Goal: Task Accomplishment & Management: Manage account settings

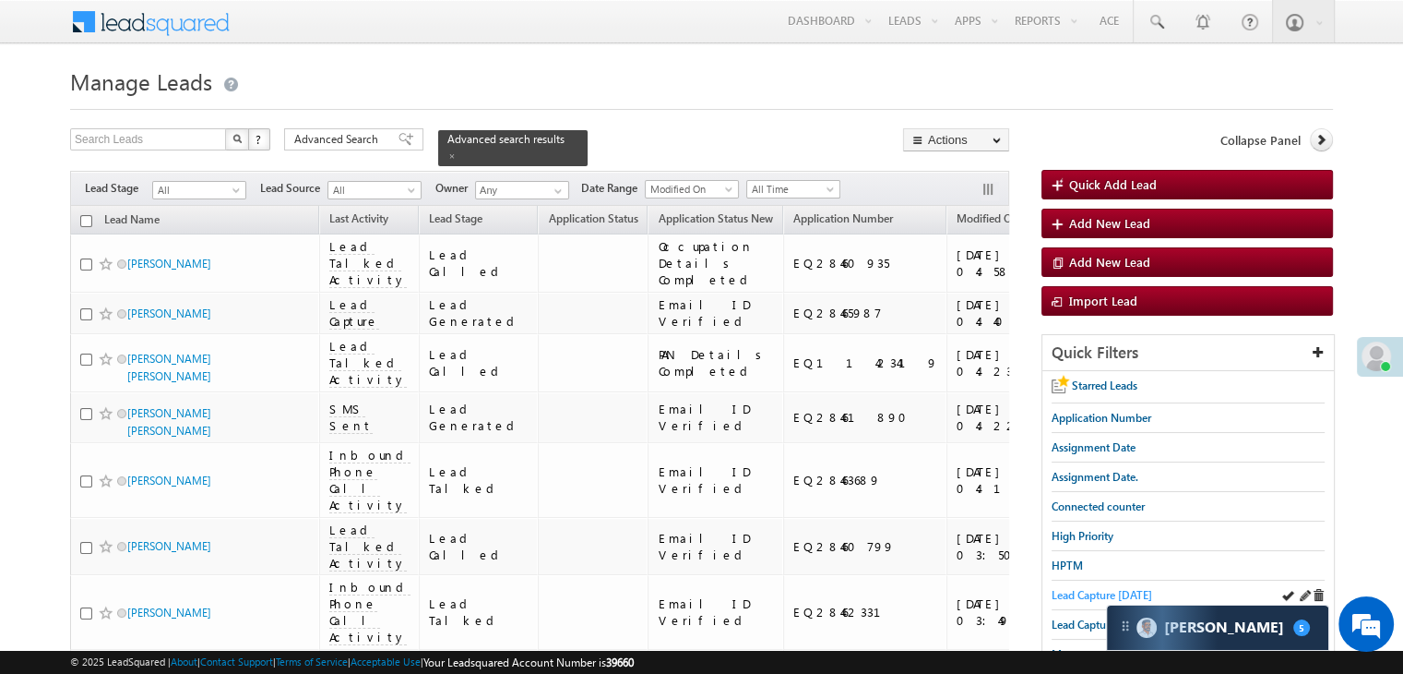
click at [1115, 588] on span "Lead Capture today" at bounding box center [1102, 595] width 101 height 14
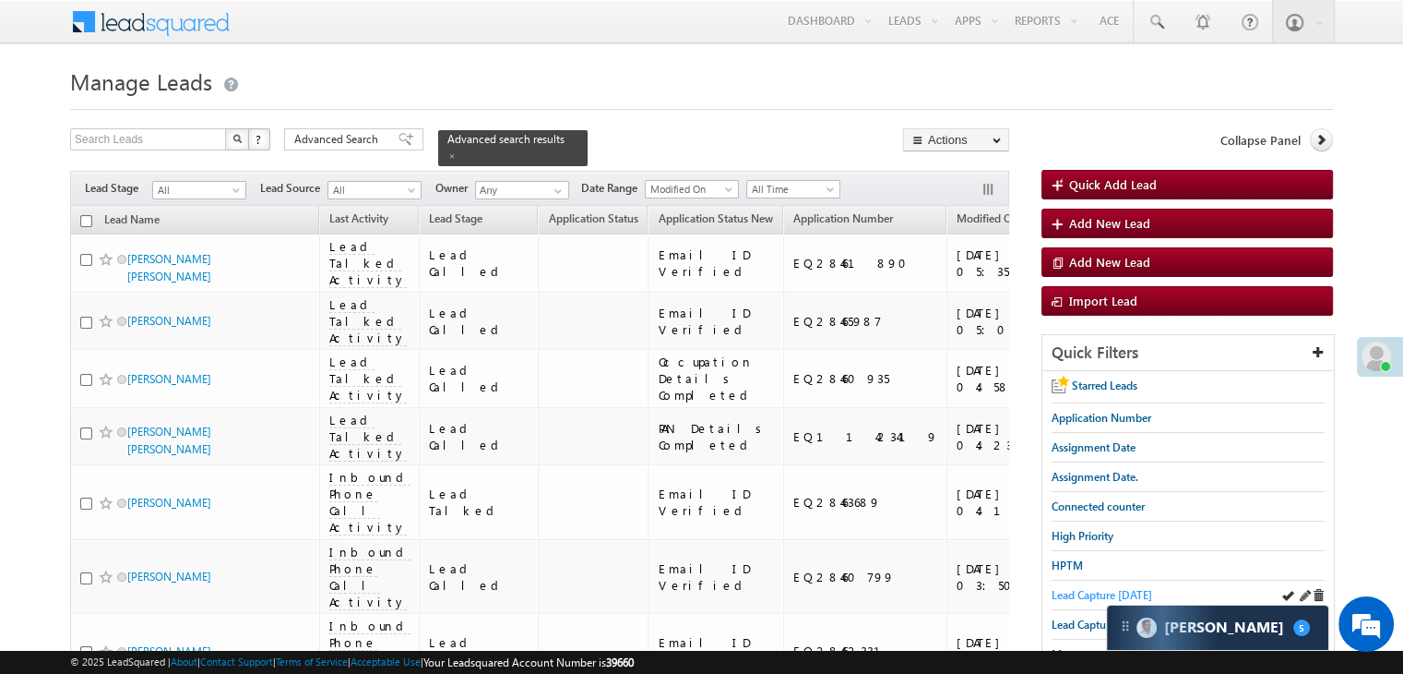
click at [1055, 591] on span "Lead Capture today" at bounding box center [1102, 595] width 101 height 14
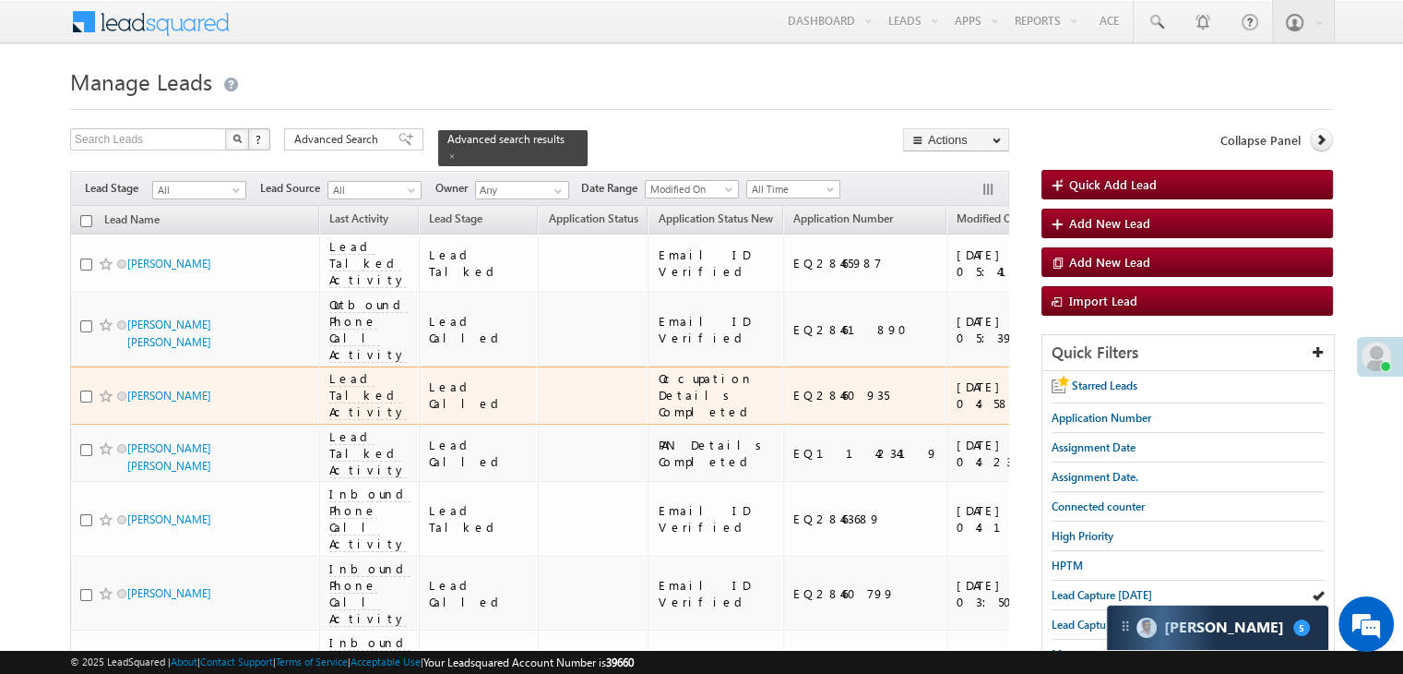
click at [1089, 412] on div "https://angelbroking1-pk3em7sa.customui-test.leadsquared.com?leadId=fbdc7971-09…" at bounding box center [1145, 394] width 113 height 33
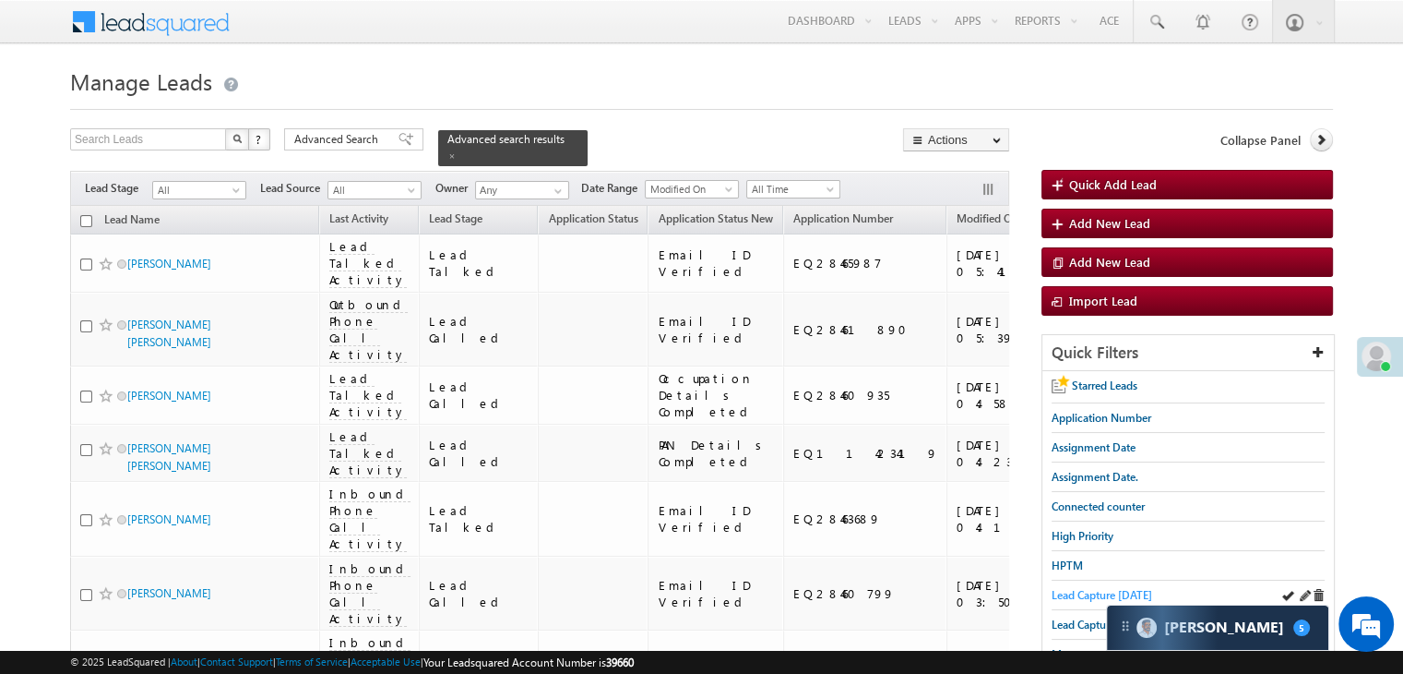
click at [1091, 589] on span "Lead Capture today" at bounding box center [1102, 595] width 101 height 14
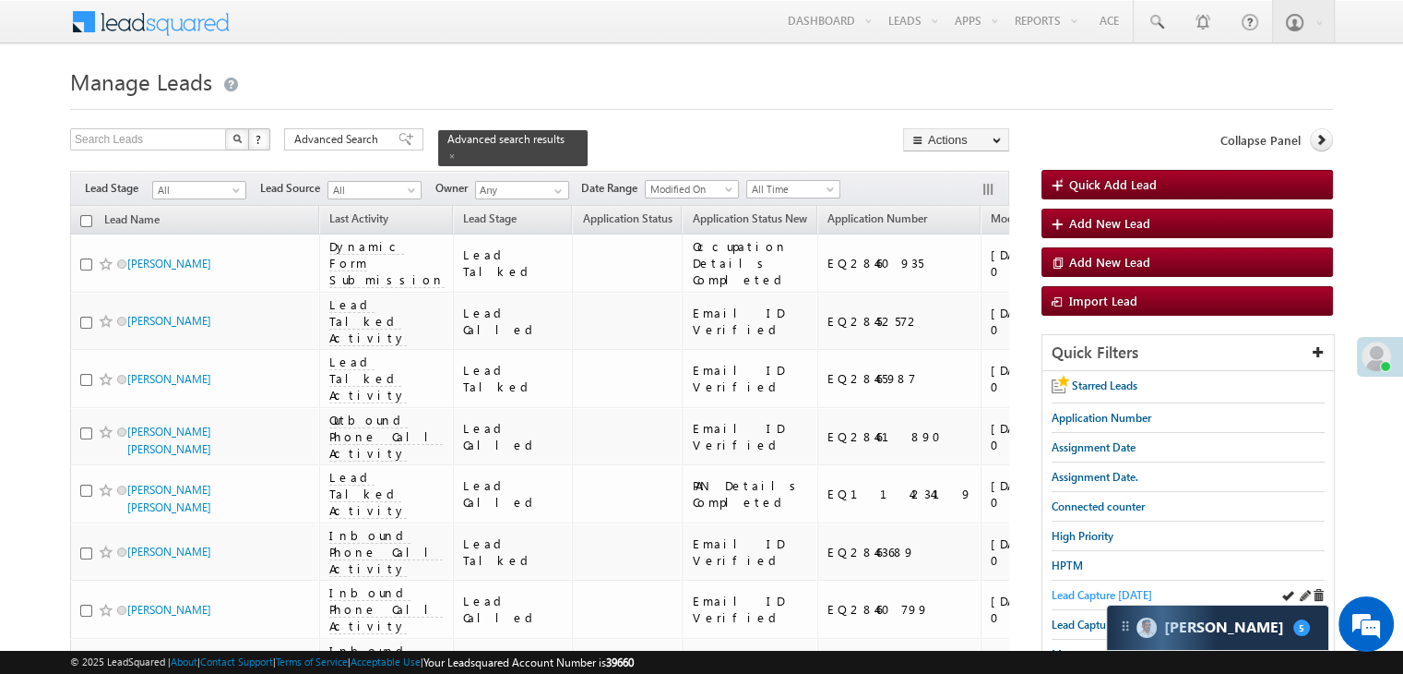
click at [1071, 591] on span "Lead Capture today" at bounding box center [1102, 595] width 101 height 14
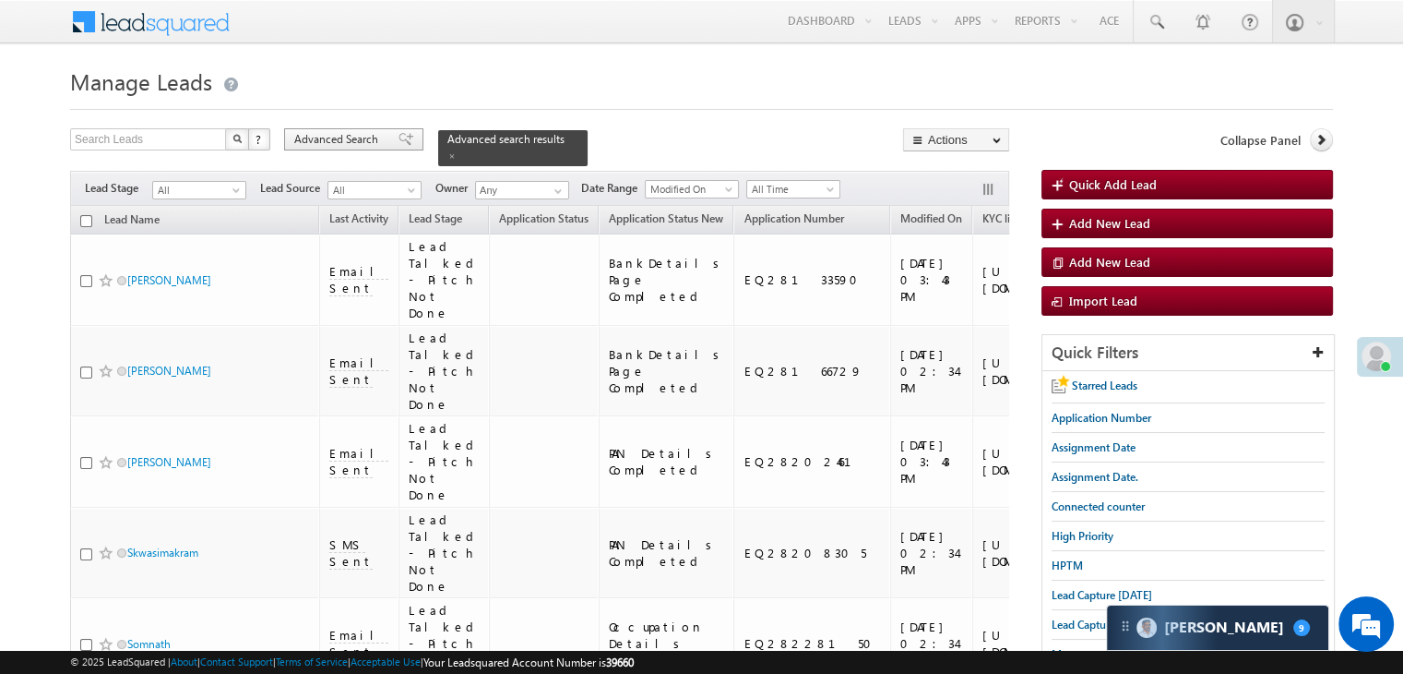
click at [347, 143] on span "Advanced Search" at bounding box center [339, 139] width 90 height 17
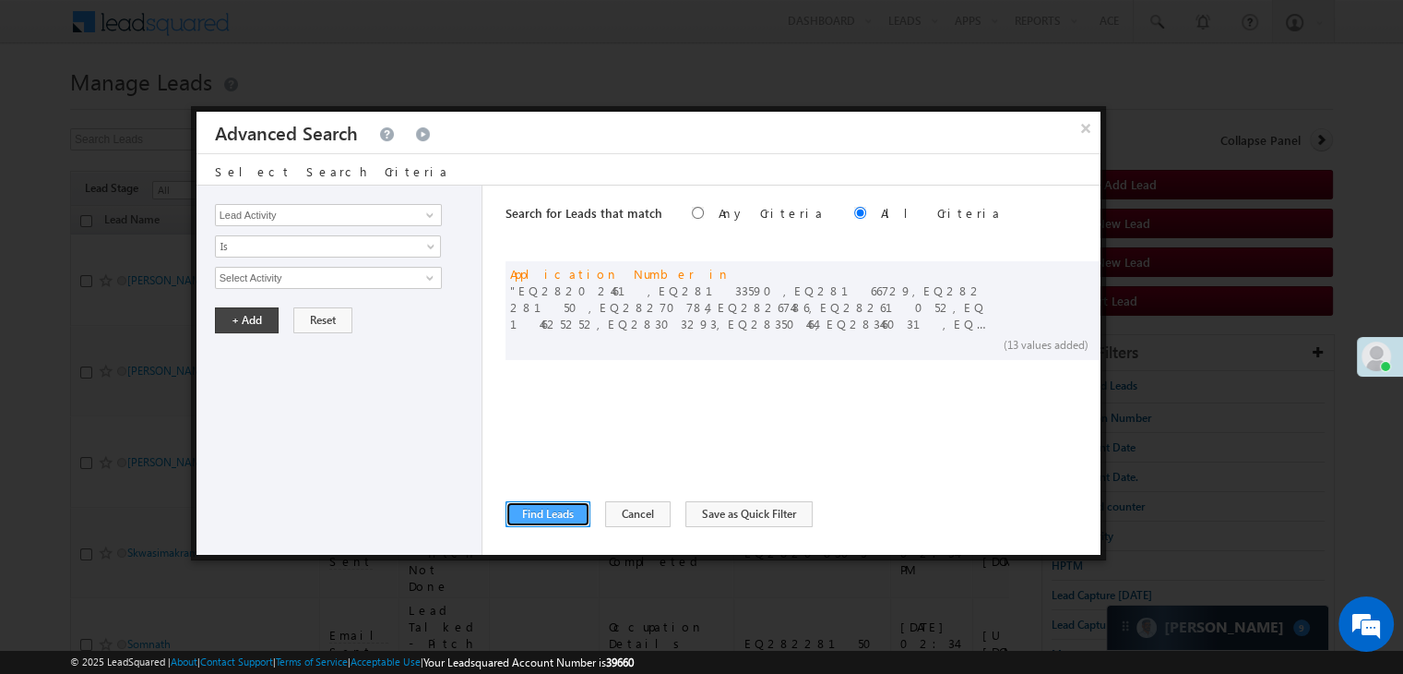
click at [542, 514] on button "Find Leads" at bounding box center [548, 514] width 85 height 26
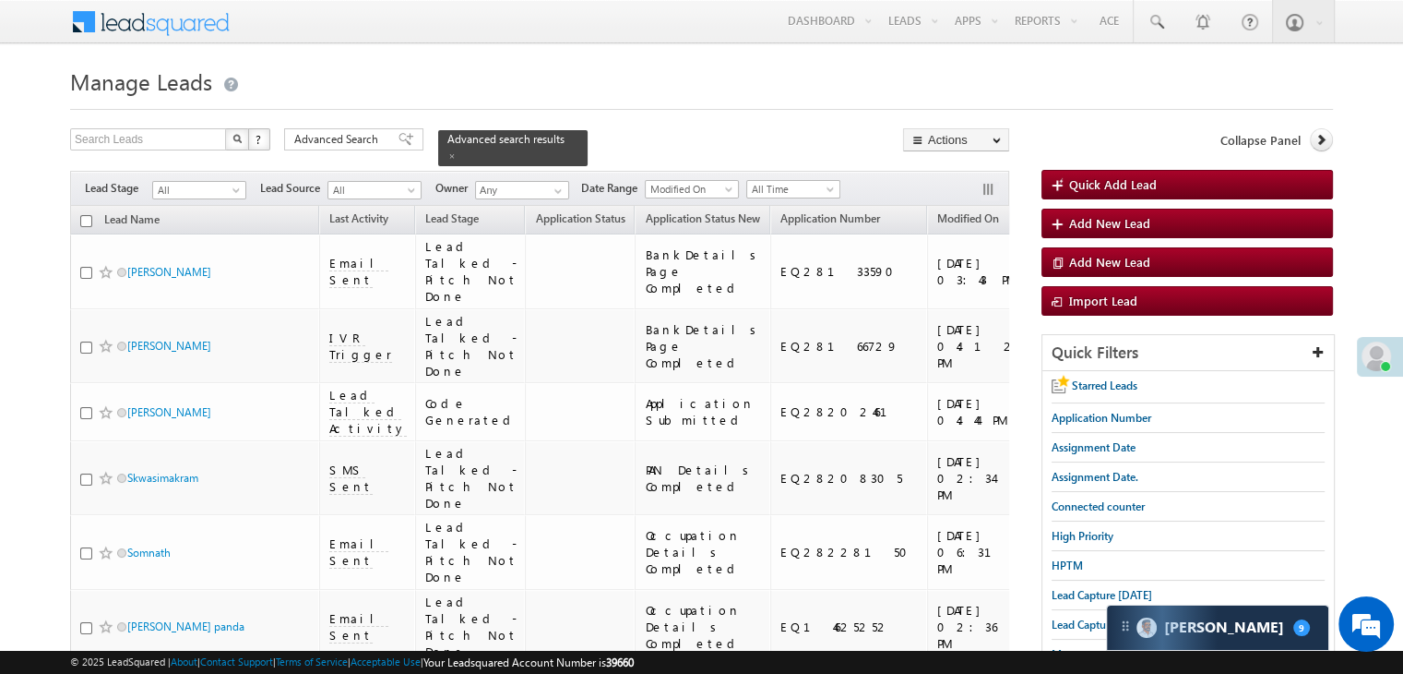
click at [88, 215] on input "checkbox" at bounding box center [86, 221] width 12 height 12
checkbox input "true"
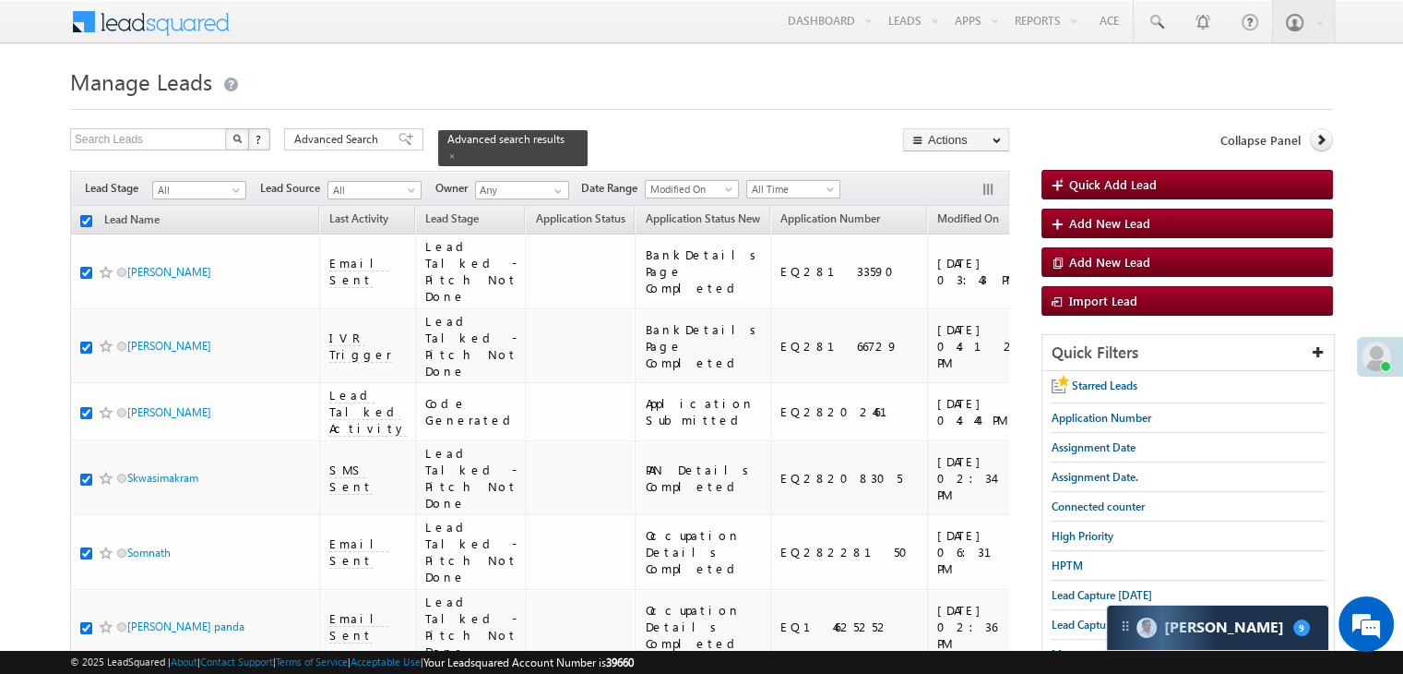
checkbox input "true"
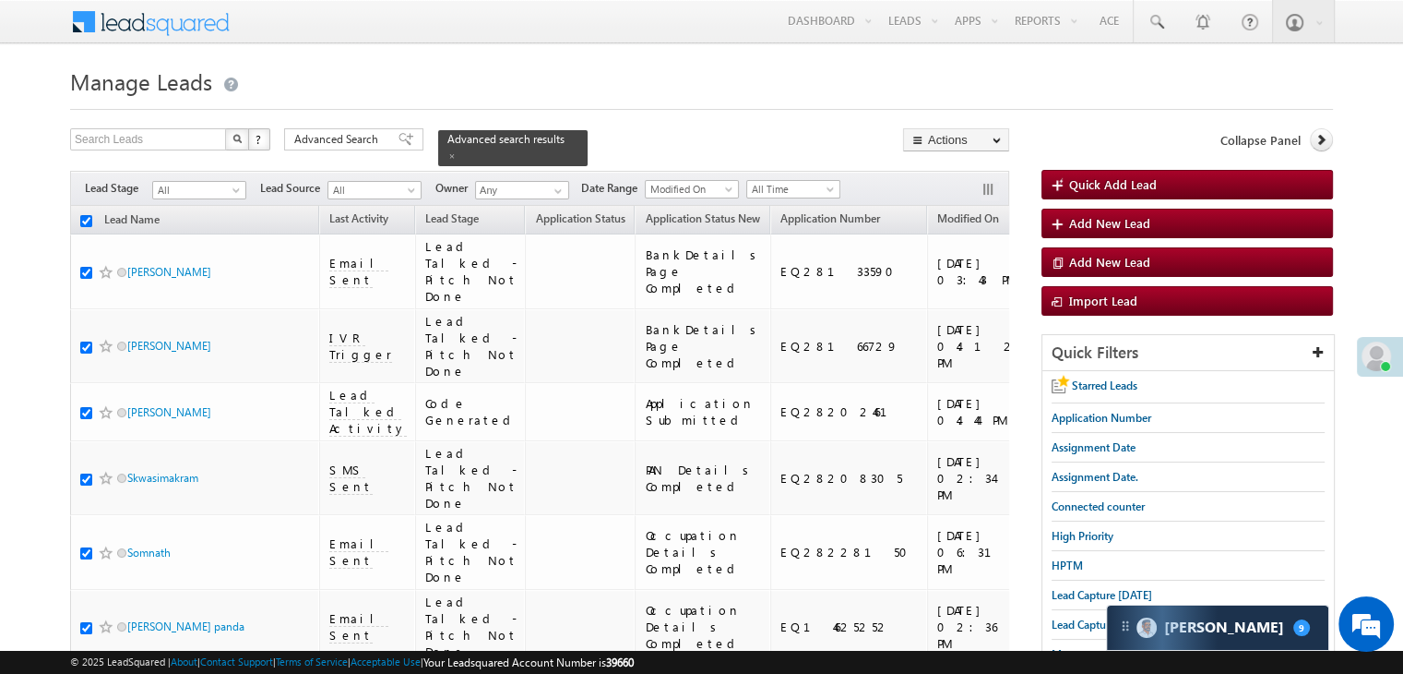
checkbox input "true"
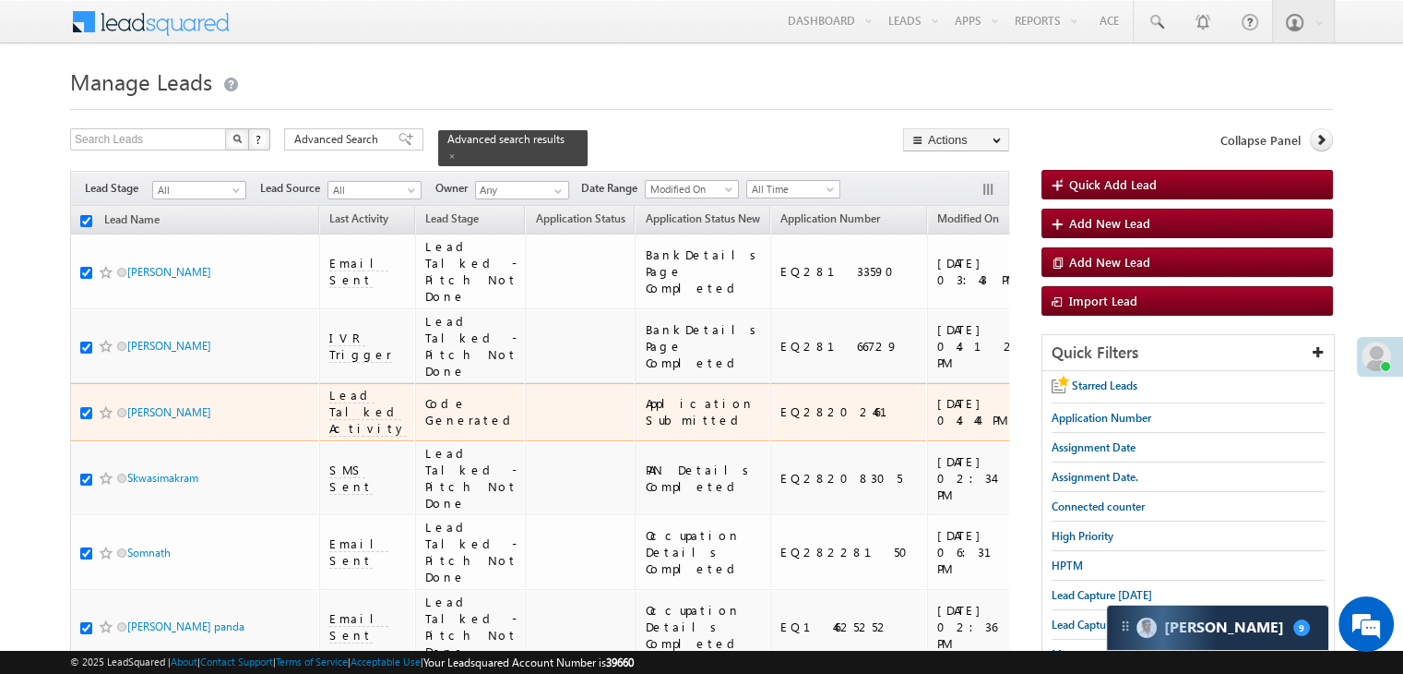
click at [86, 419] on input "checkbox" at bounding box center [86, 413] width 12 height 12
checkbox input "false"
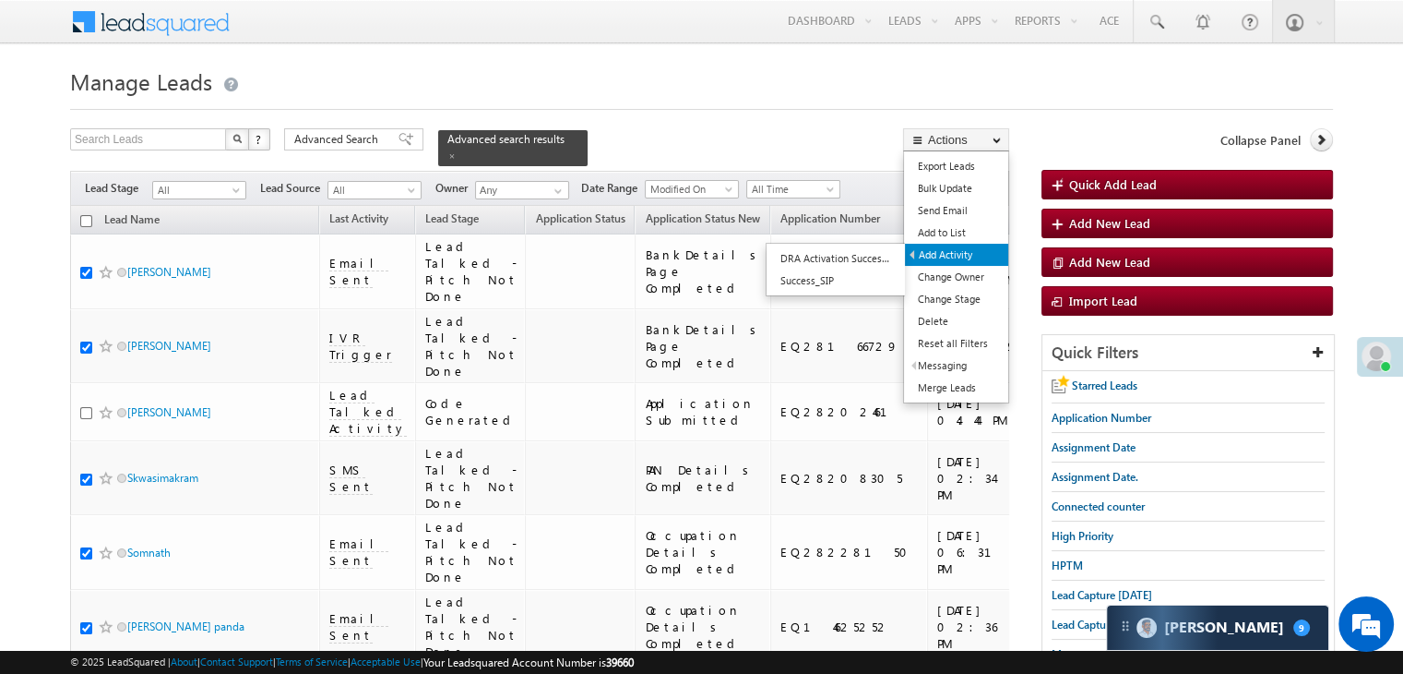
click at [961, 256] on link "Add Activity" at bounding box center [956, 255] width 103 height 22
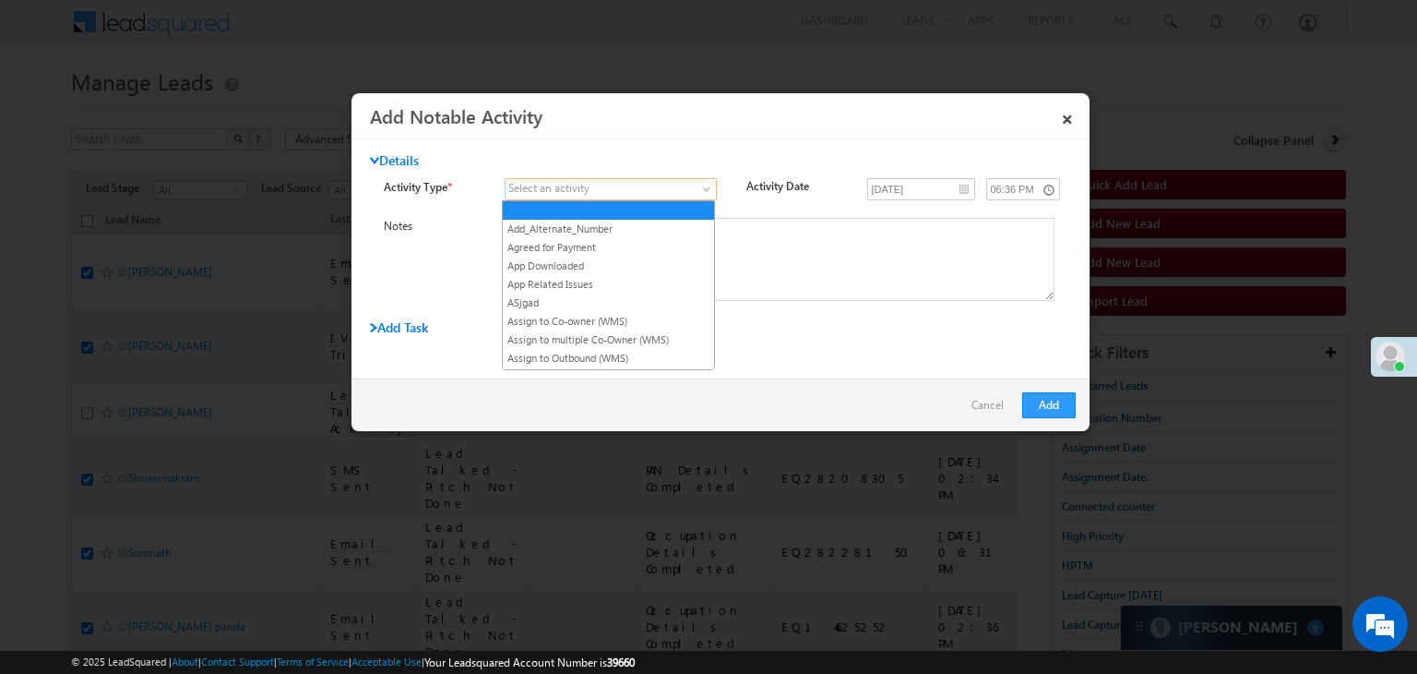
click at [650, 192] on span at bounding box center [600, 189] width 188 height 17
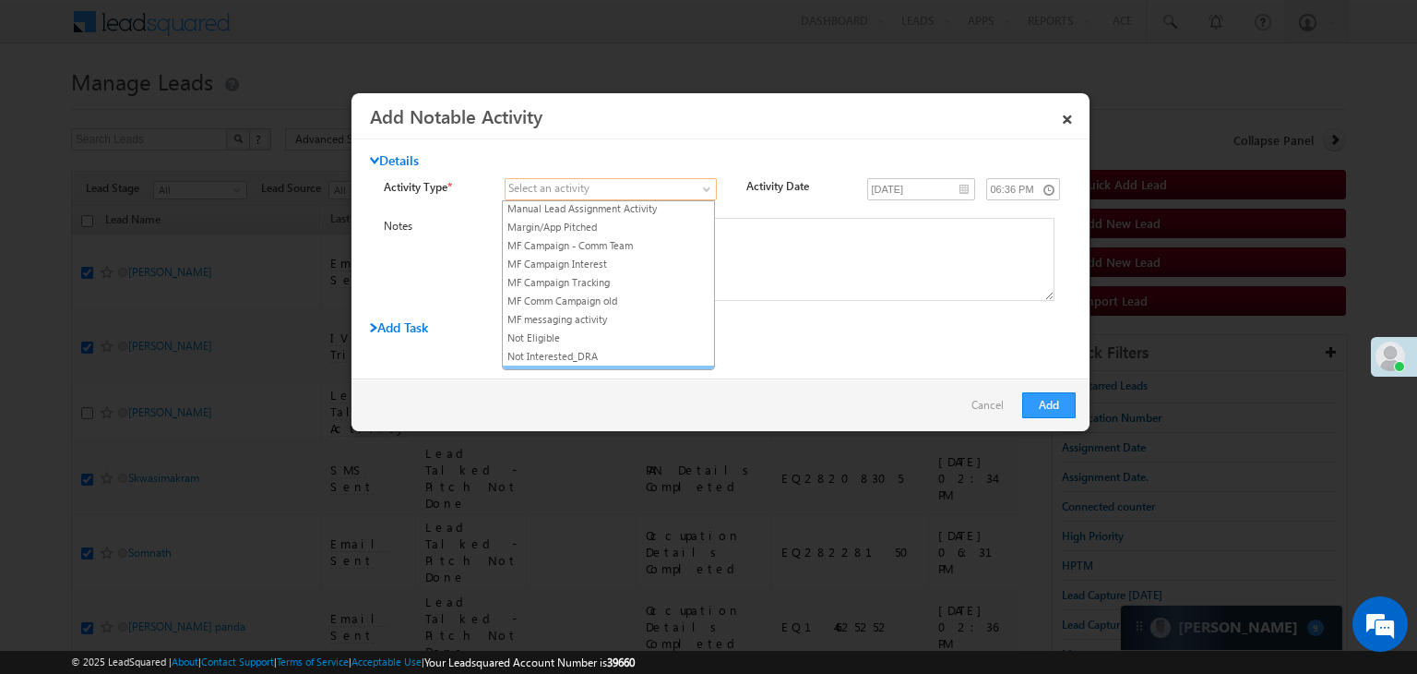
scroll to position [1200, 0]
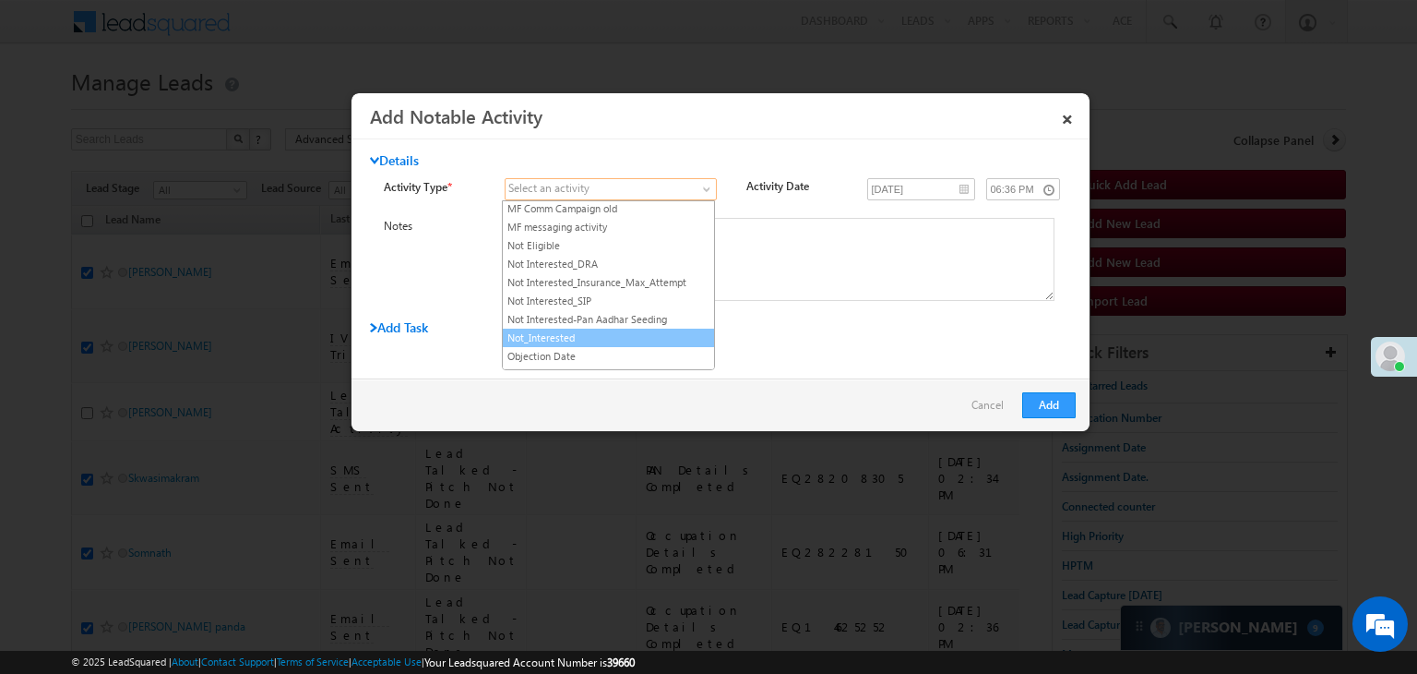
click at [576, 329] on link "Not_Interested" at bounding box center [608, 337] width 211 height 17
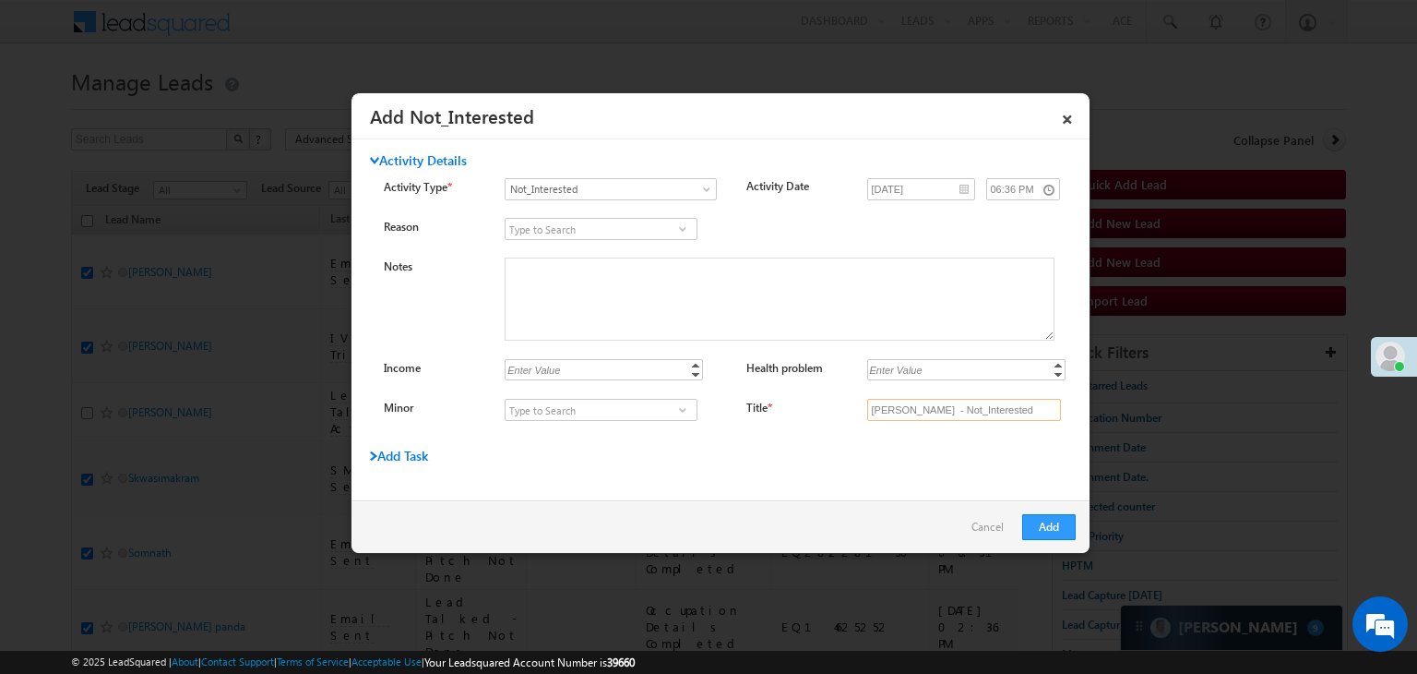
click at [955, 401] on input "Dinesh Bhartiya - Not_Interested" at bounding box center [964, 410] width 194 height 22
click at [955, 401] on input "Title *" at bounding box center [964, 410] width 194 height 22
type input "na"
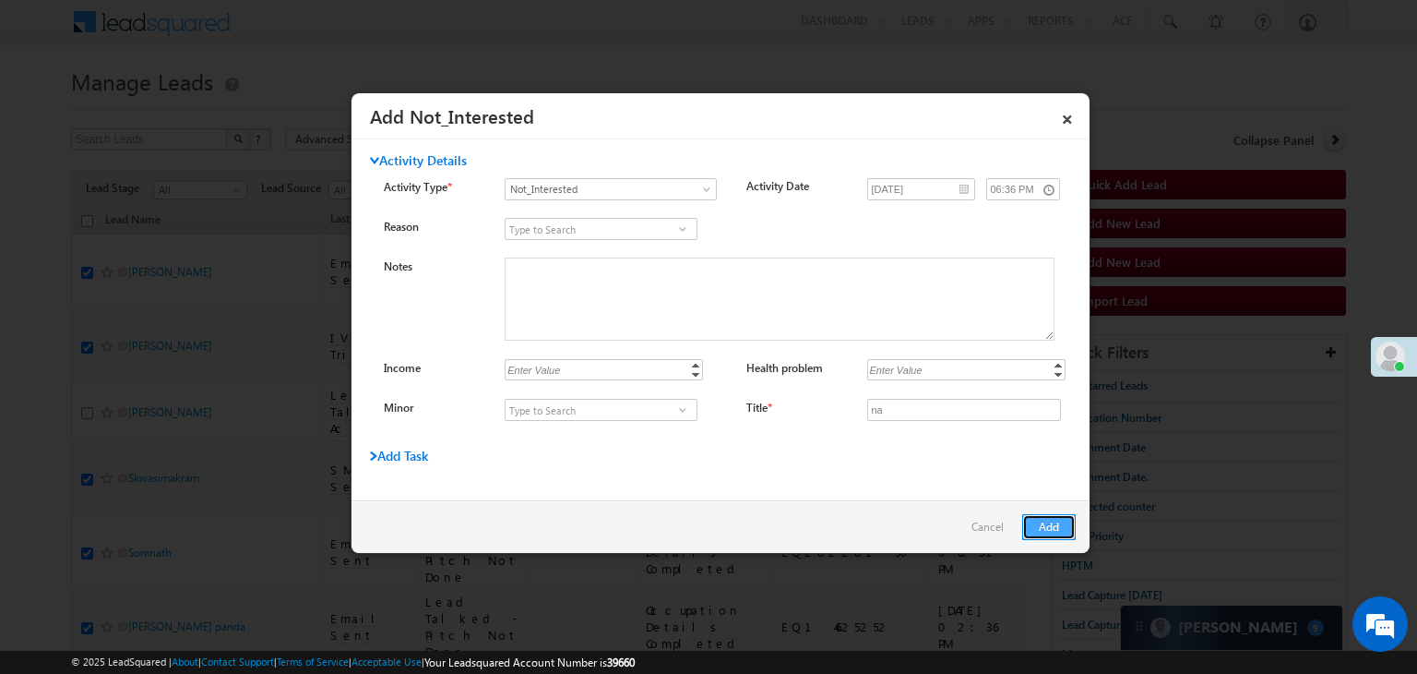
click at [1050, 522] on button "Add" at bounding box center [1049, 527] width 54 height 26
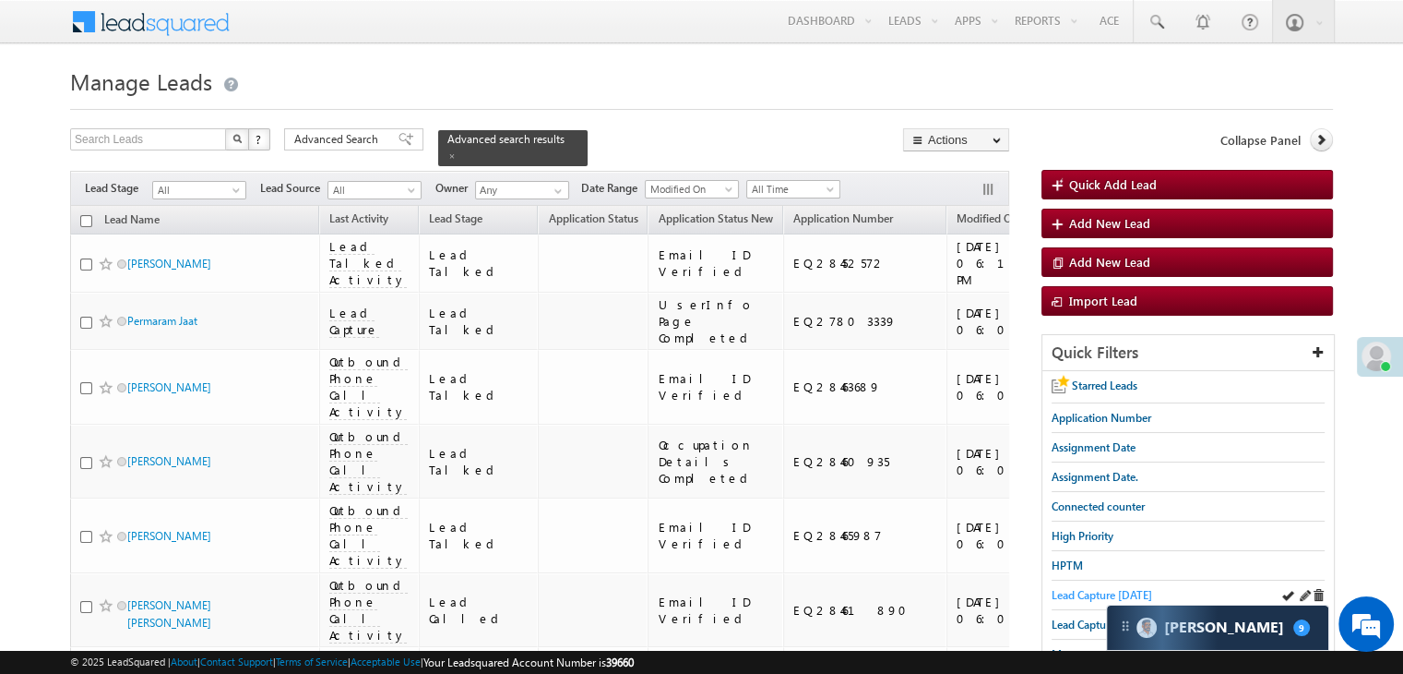
click at [1081, 588] on span "Lead Capture today" at bounding box center [1102, 595] width 101 height 14
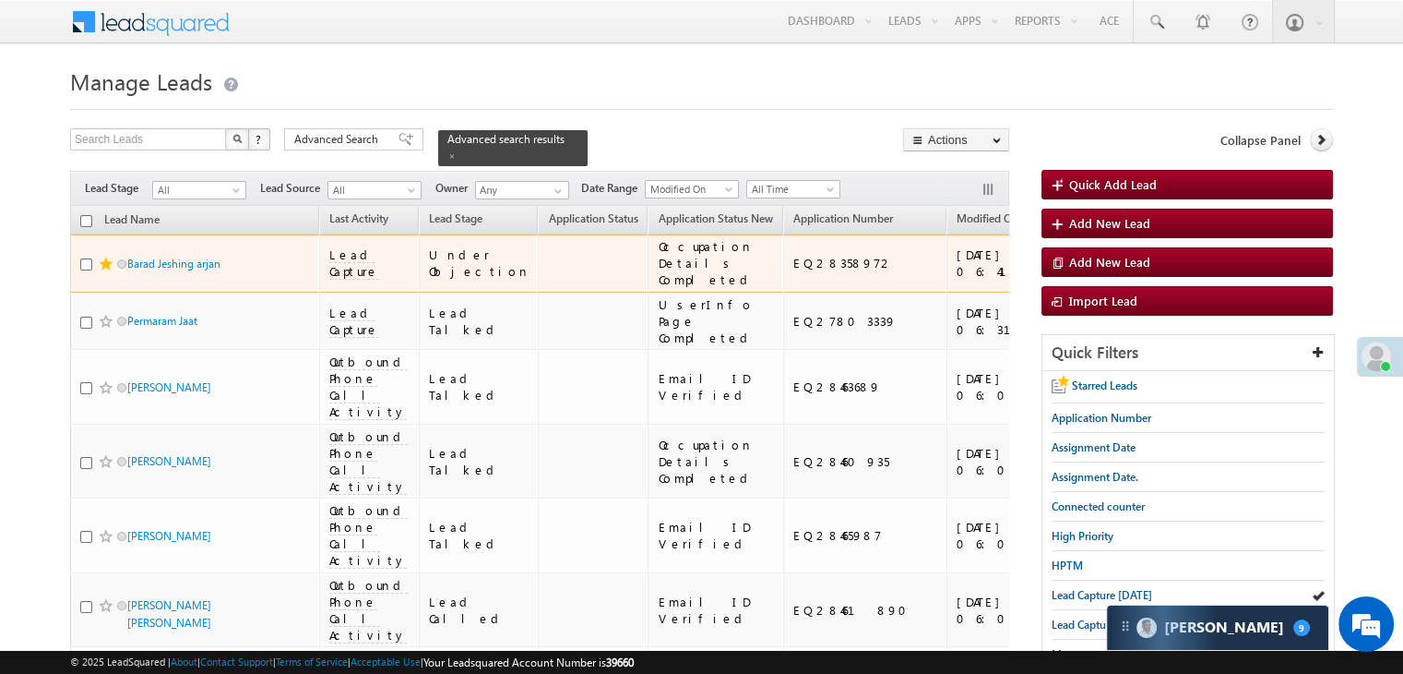
click at [1089, 280] on div "https://angelbroking1-pk3em7sa.customui-test.leadsquared.com?leadId=54875b35-b3…" at bounding box center [1145, 262] width 113 height 33
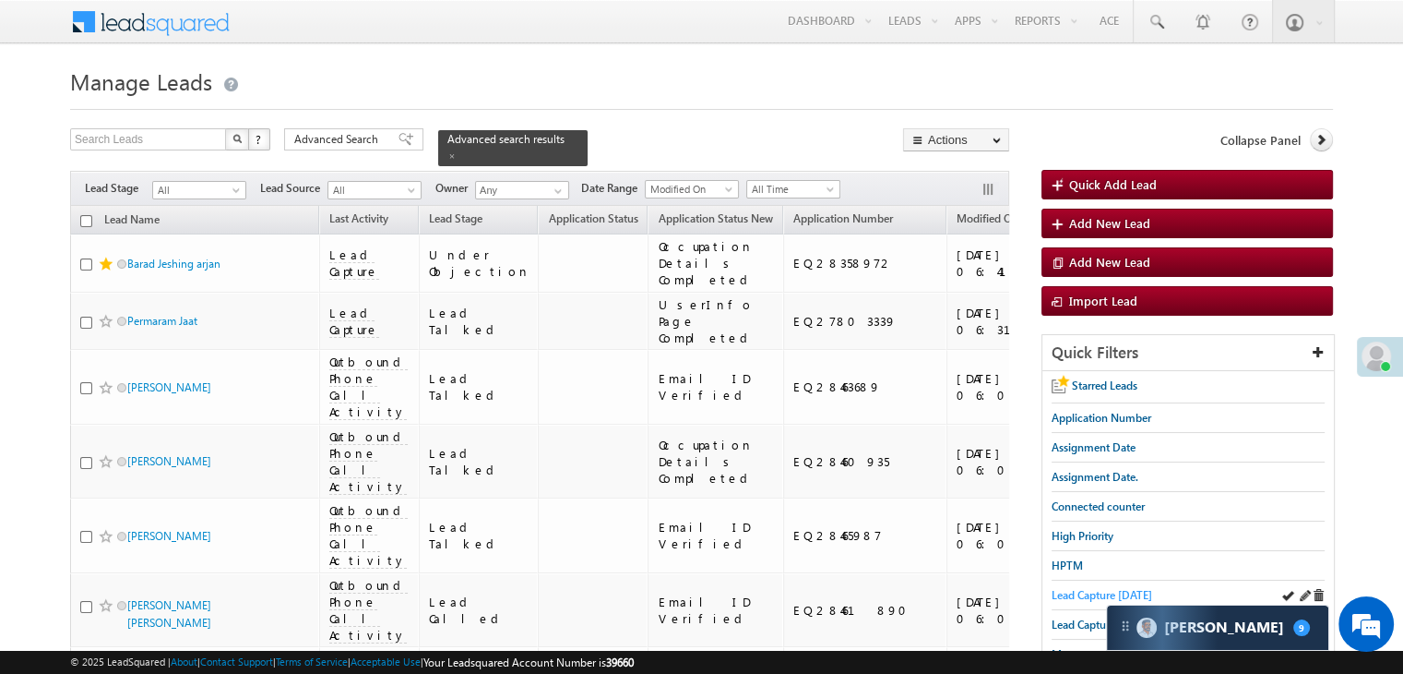
click at [1060, 588] on span "Lead Capture today" at bounding box center [1102, 595] width 101 height 14
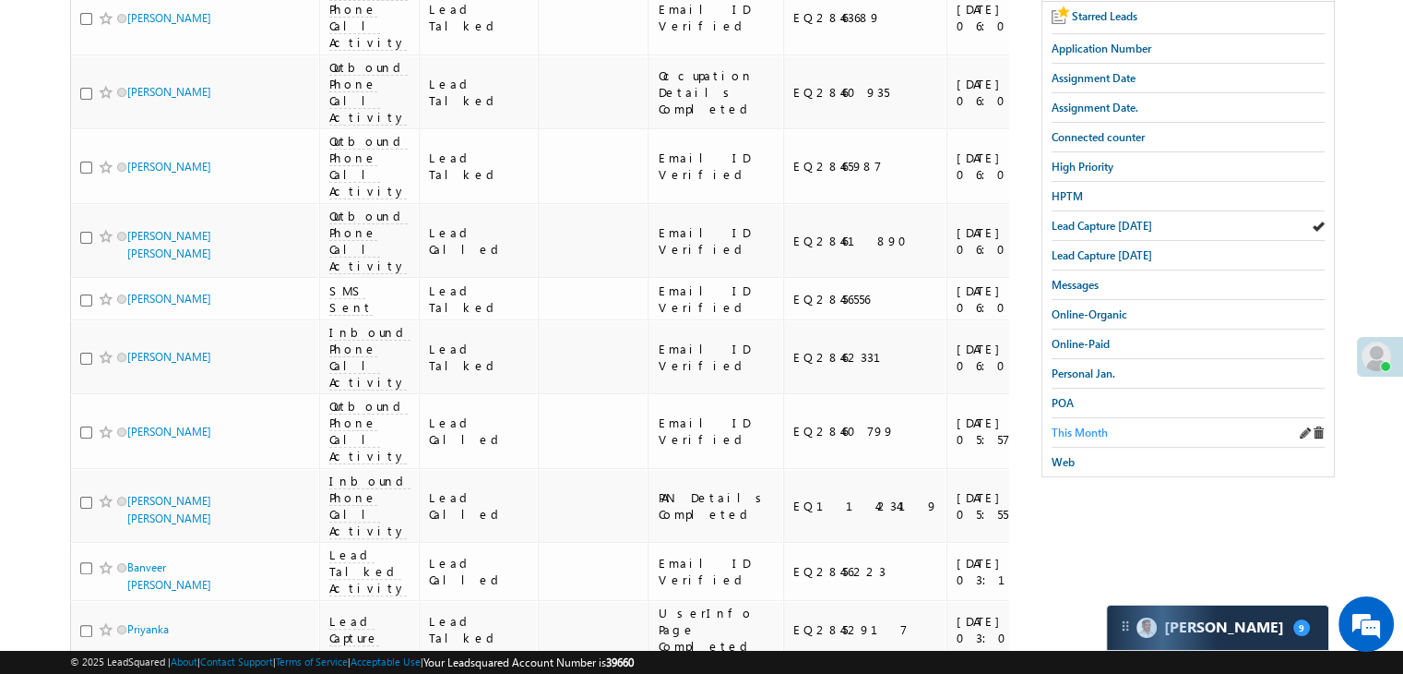
click at [1070, 425] on span "This Month" at bounding box center [1080, 432] width 56 height 14
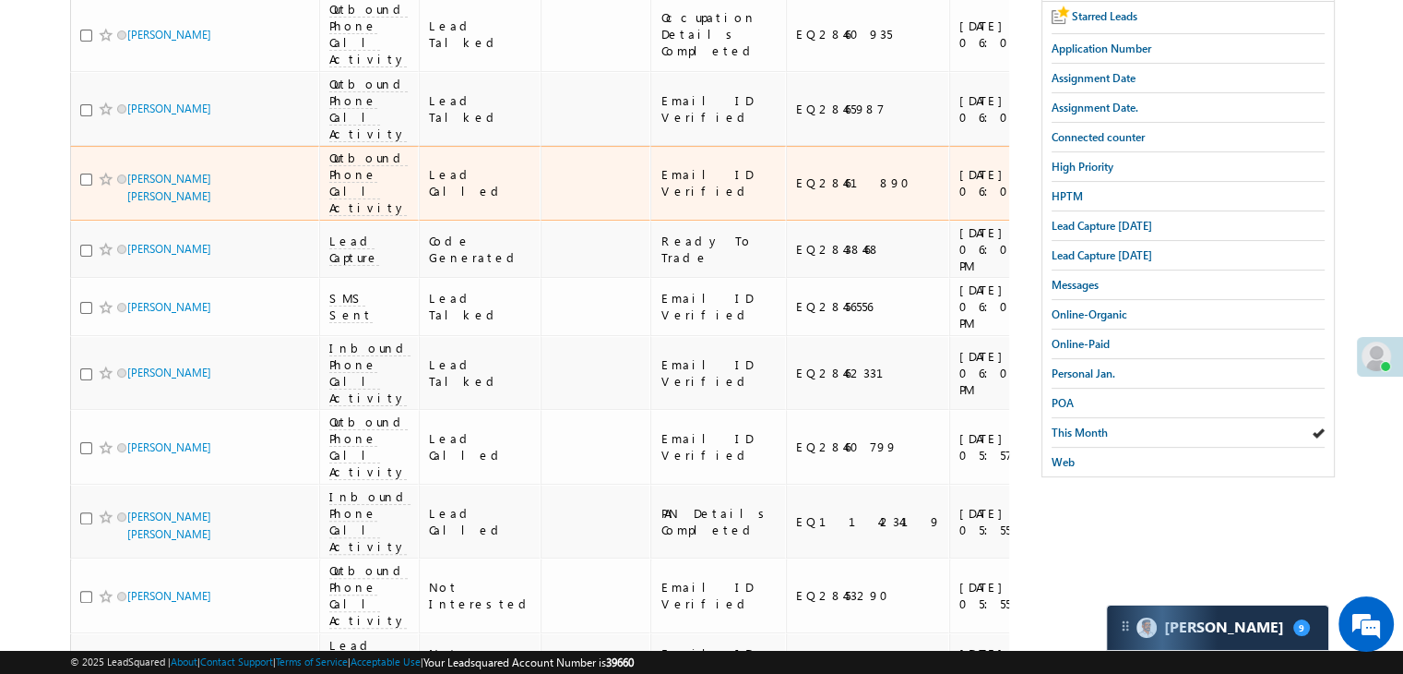
scroll to position [0, 0]
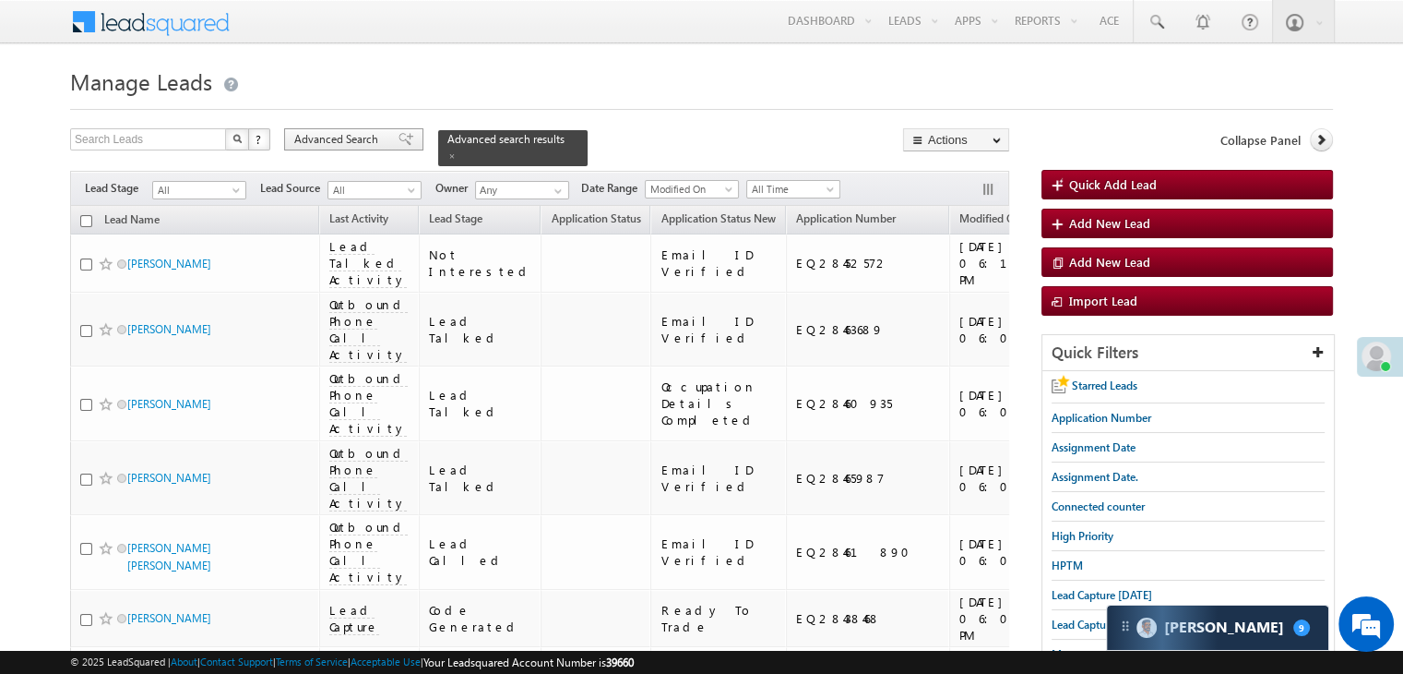
click at [342, 136] on span "Advanced Search" at bounding box center [339, 139] width 90 height 17
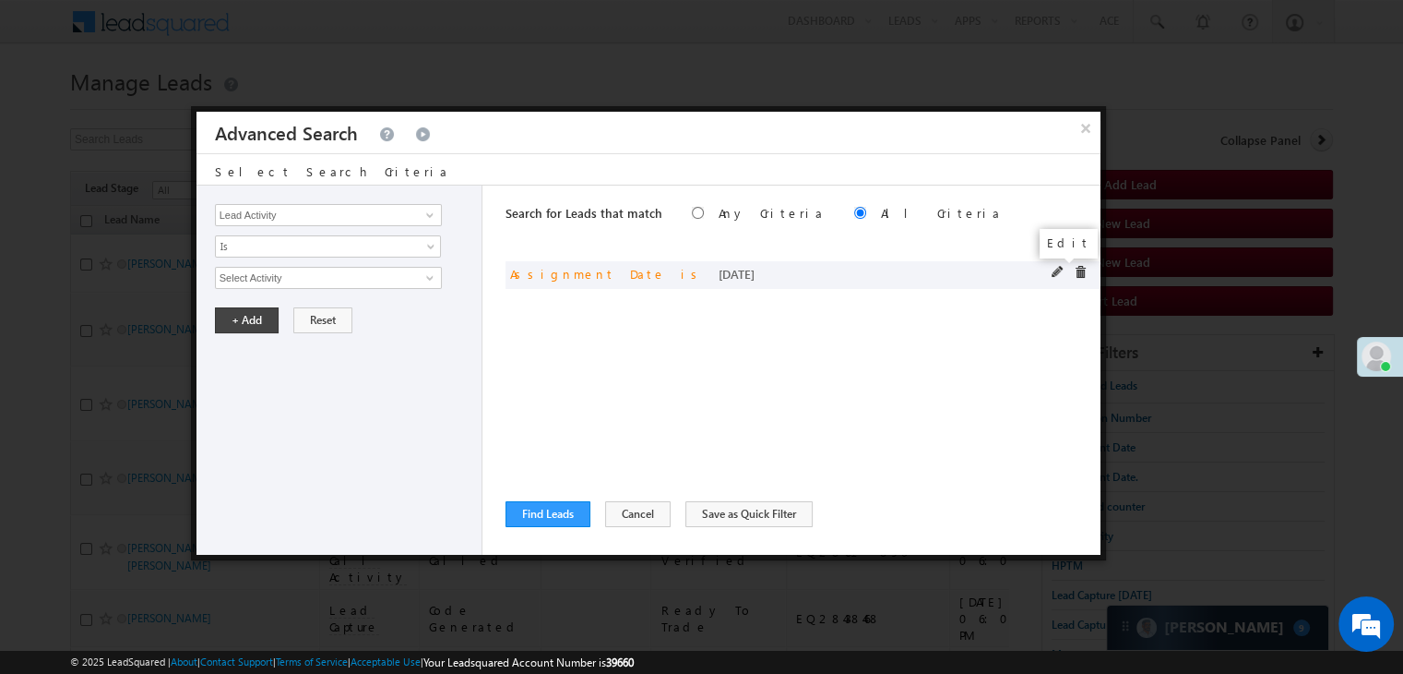
click at [1054, 267] on span at bounding box center [1058, 272] width 13 height 13
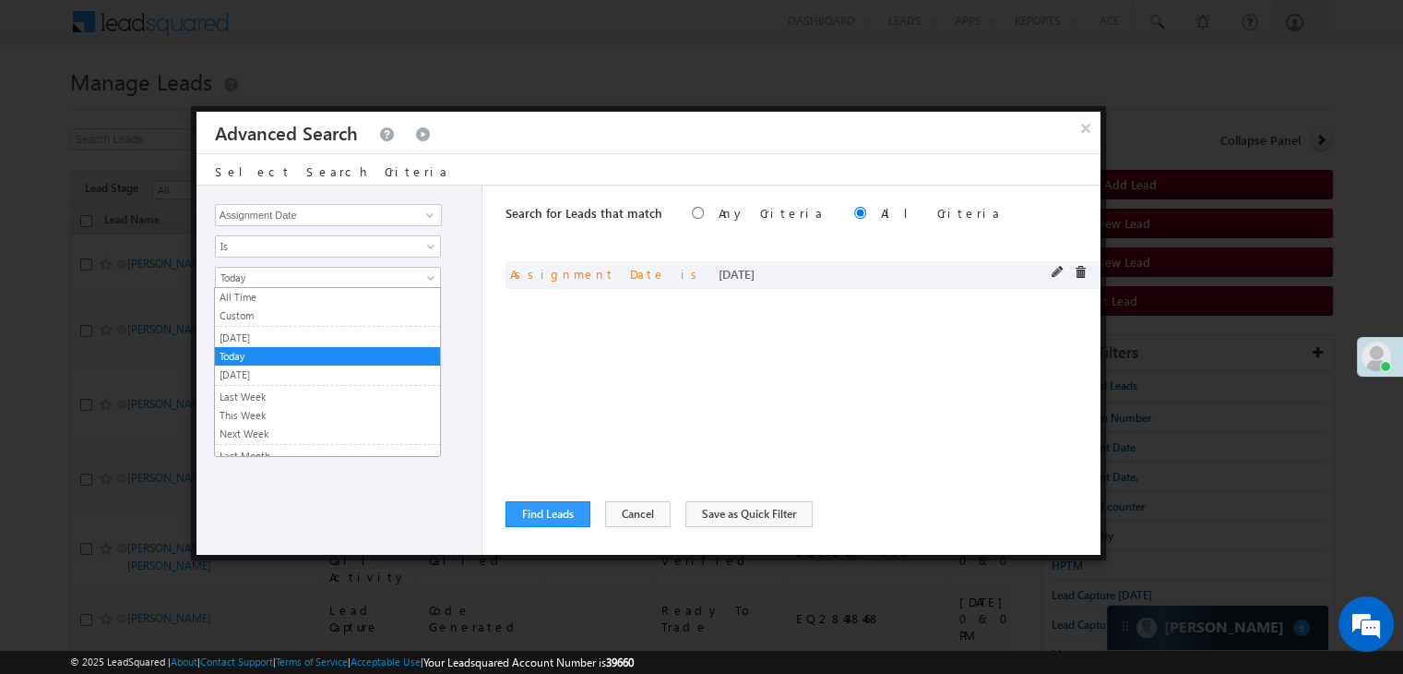
click at [270, 281] on span "Today" at bounding box center [316, 277] width 200 height 17
click at [254, 333] on link "Yesterday" at bounding box center [327, 337] width 225 height 17
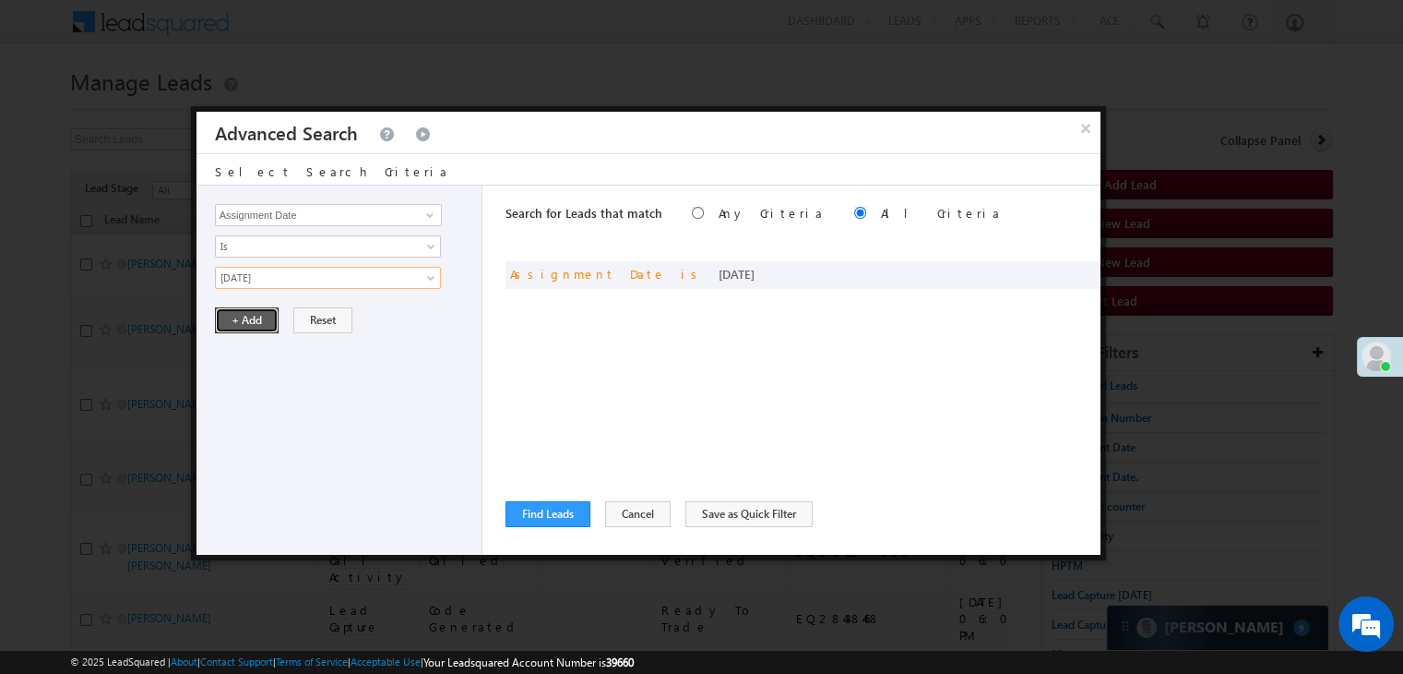
click at [255, 310] on button "+ Add" at bounding box center [247, 320] width 64 height 26
click at [564, 516] on button "Find Leads" at bounding box center [548, 514] width 85 height 26
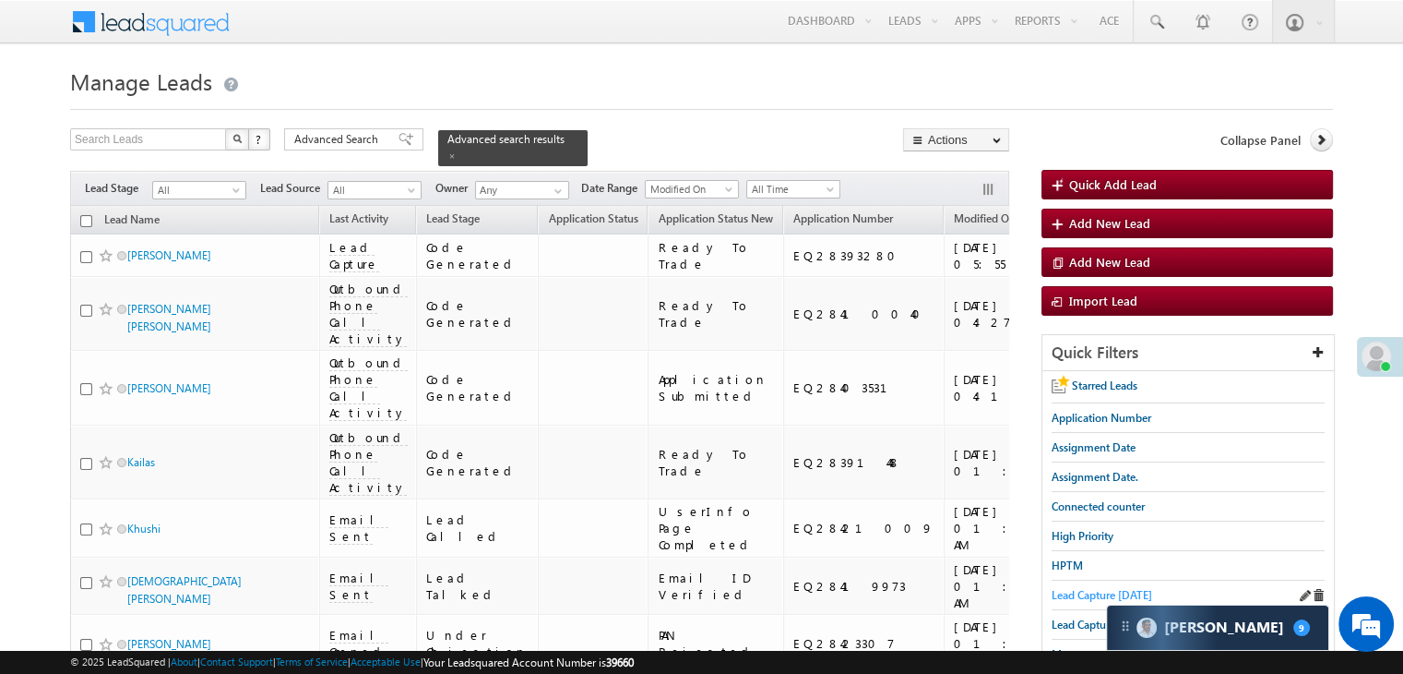
click at [1076, 591] on span "Lead Capture today" at bounding box center [1102, 595] width 101 height 14
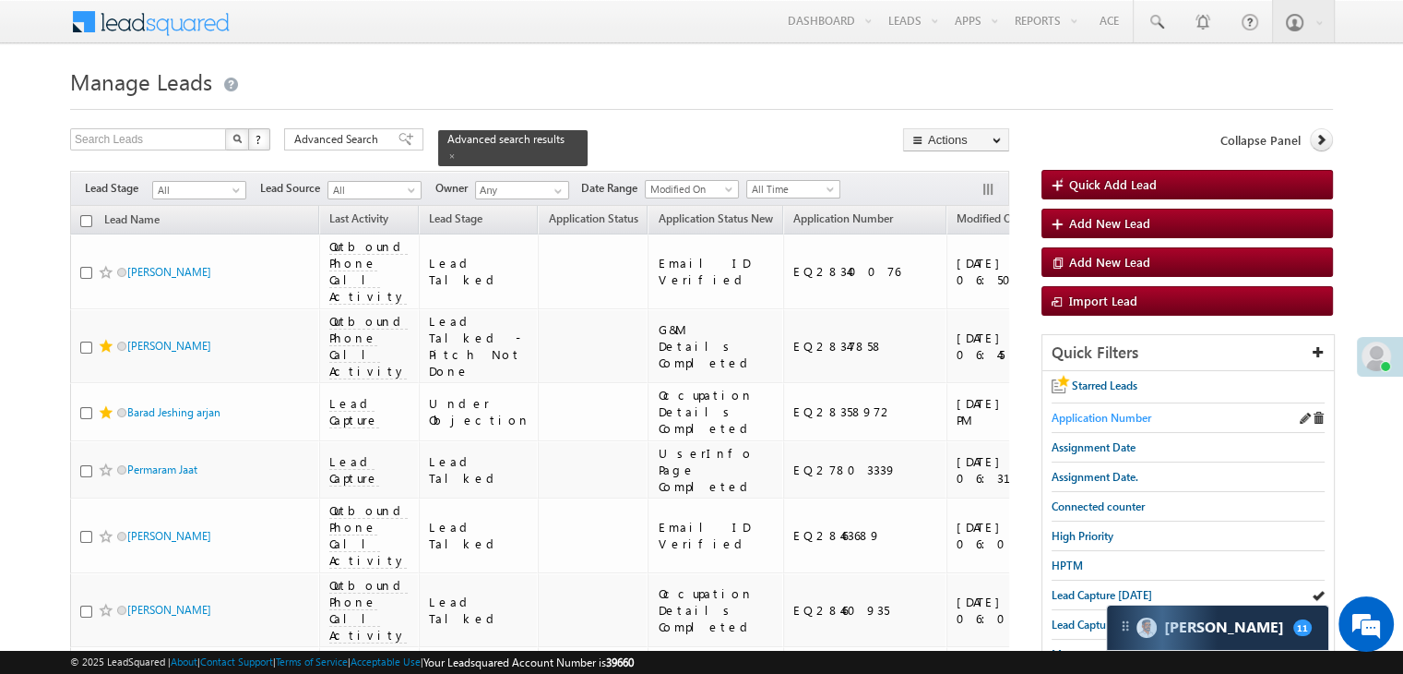
click at [1115, 415] on span "Application Number" at bounding box center [1102, 418] width 100 height 14
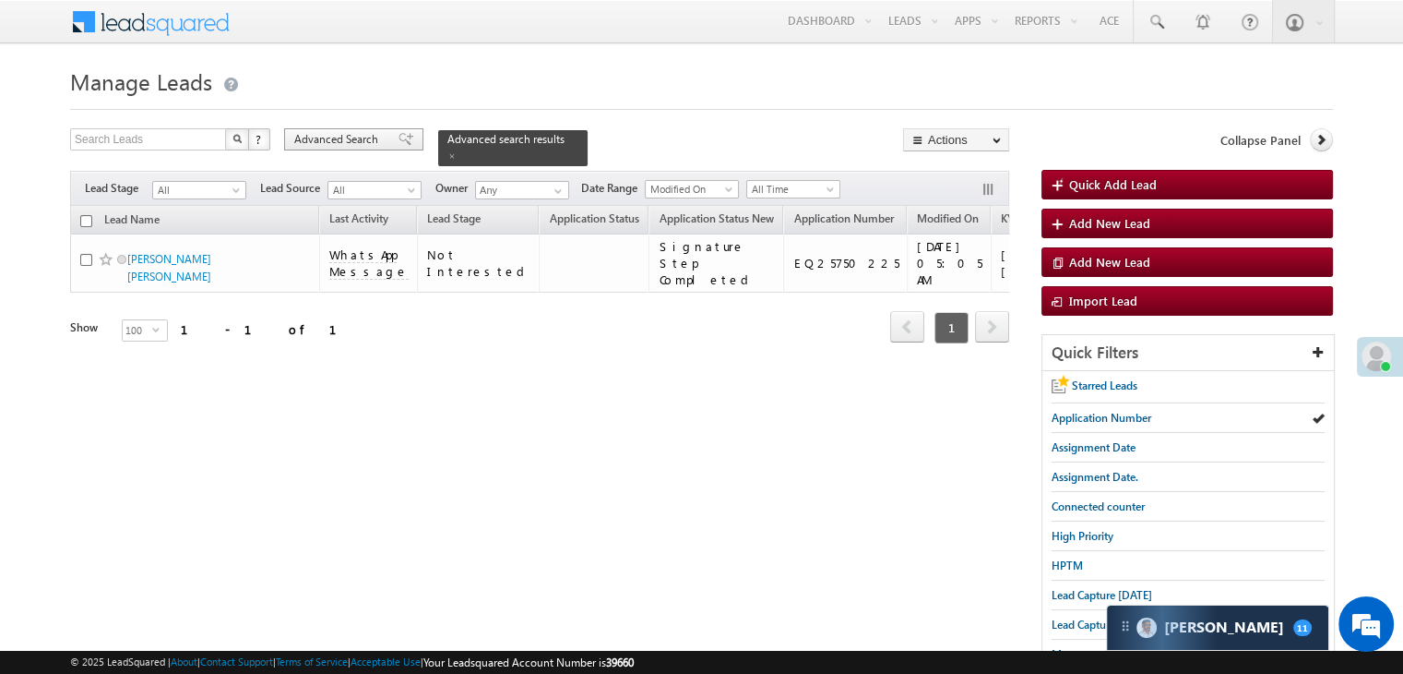
click at [354, 138] on span "Advanced Search" at bounding box center [339, 139] width 90 height 17
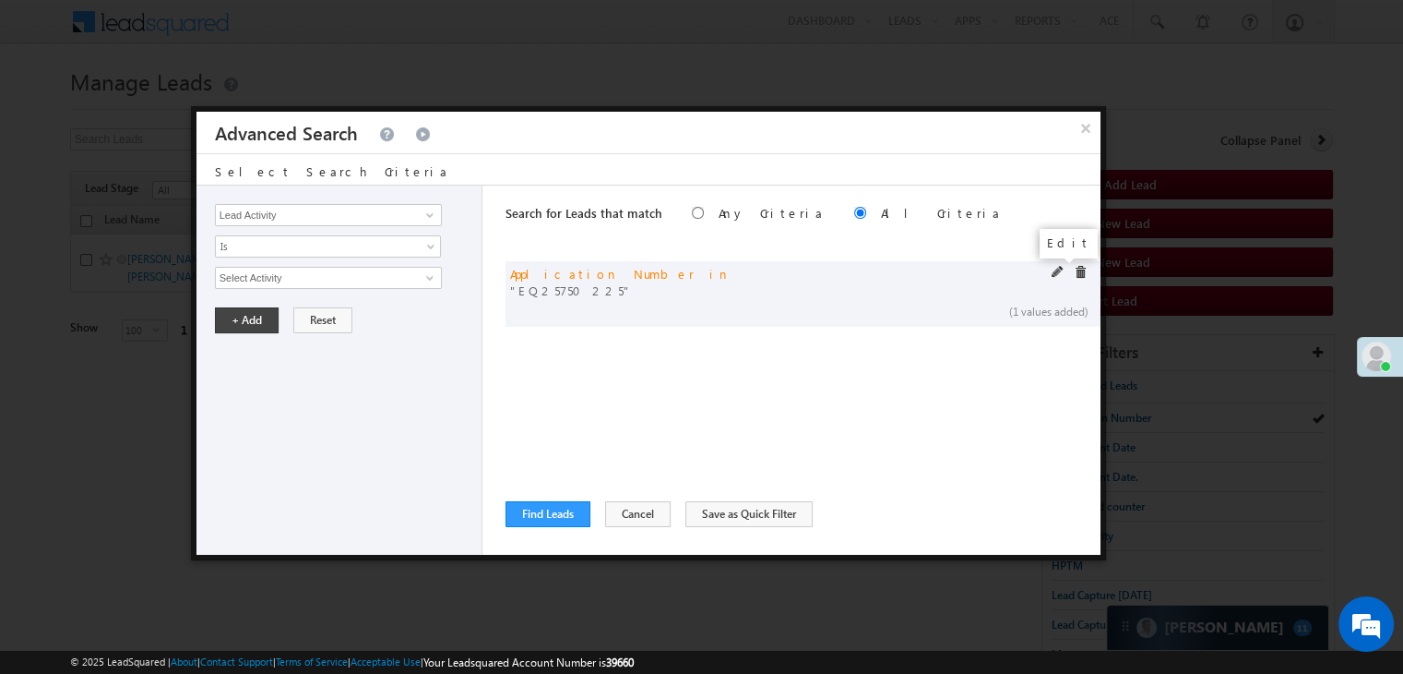
click at [1054, 270] on span at bounding box center [1058, 272] width 13 height 13
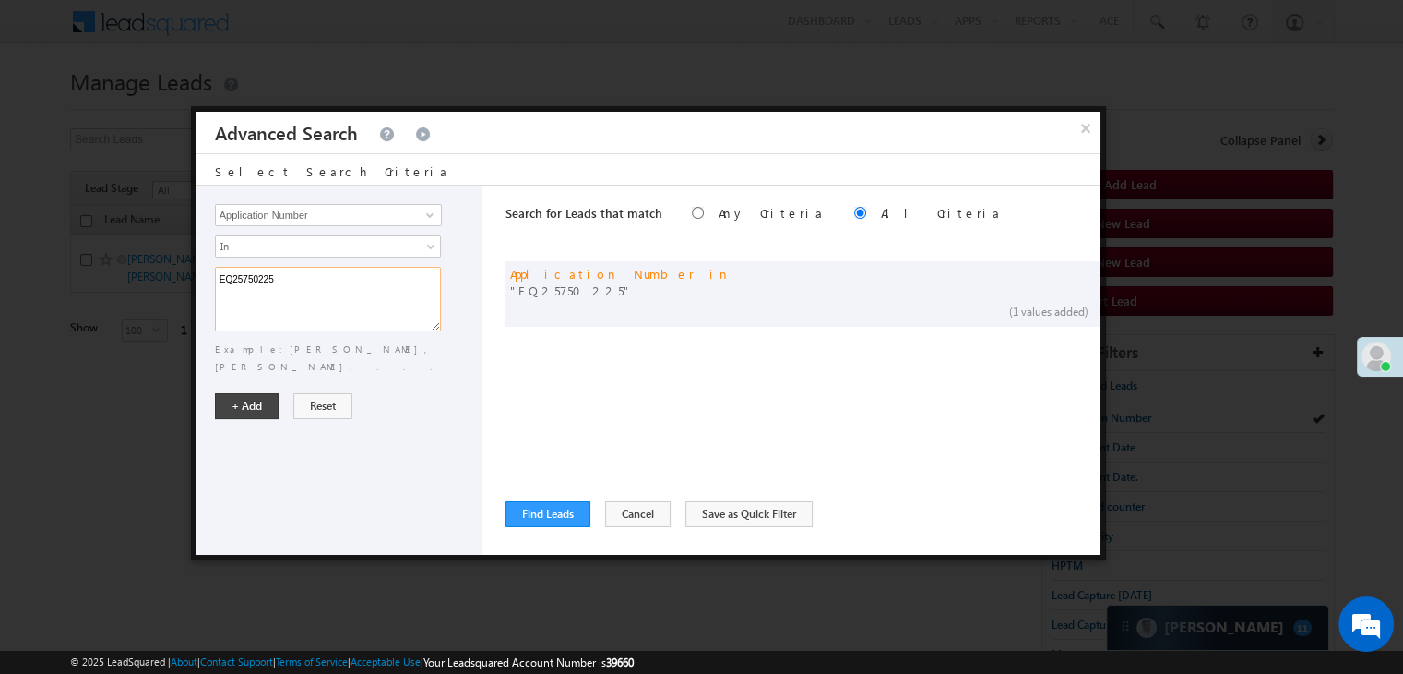
click at [403, 273] on textarea "EQ25750225" at bounding box center [328, 299] width 226 height 65
drag, startPoint x: 403, startPoint y: 273, endPoint x: 376, endPoint y: 276, distance: 26.9
click at [376, 276] on textarea "EQ25750225" at bounding box center [328, 299] width 226 height 65
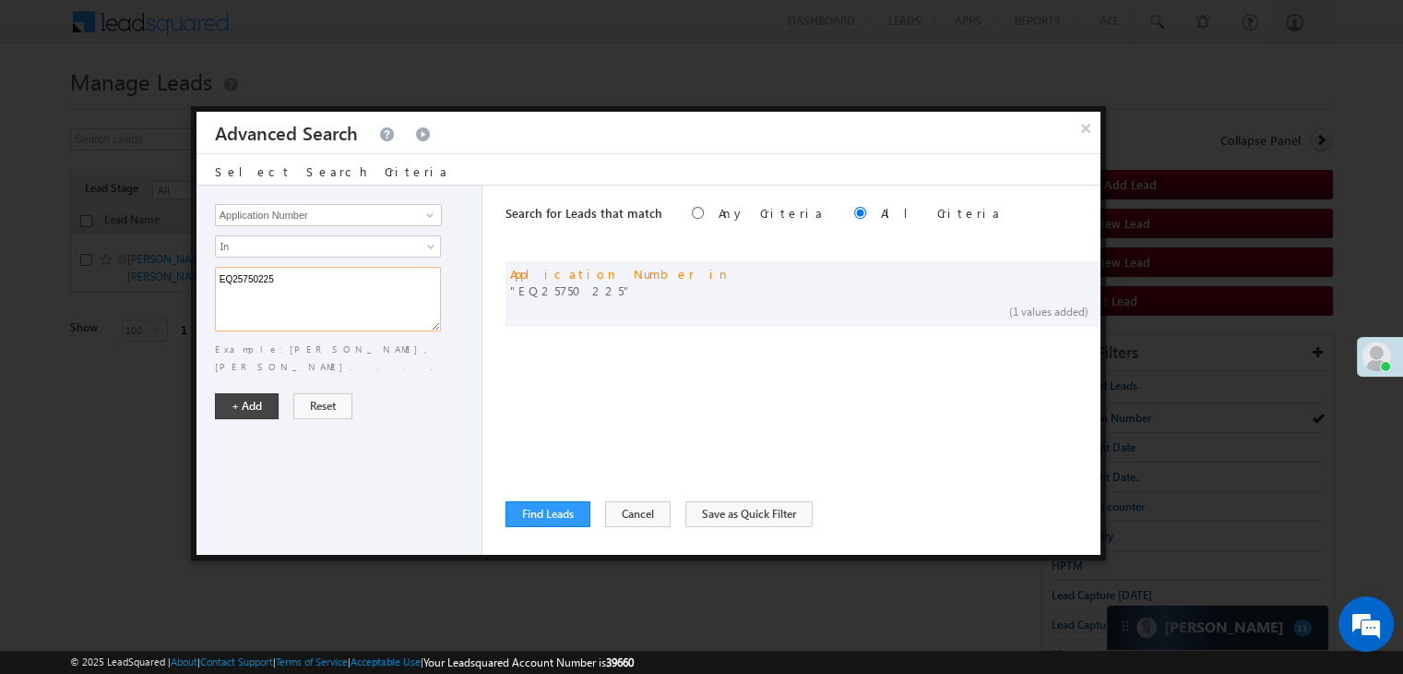
paste textarea "8211468 EQ15170384 EQ27997189 EQ26107115 EQ28123532 EQ28313527 EQ28280263 EQ193…"
type textarea "EQ28211468 EQ15170384 EQ27997189 EQ26107115 EQ28123532 EQ28313527 EQ28280263 EQ…"
click at [247, 393] on button "+ Add" at bounding box center [247, 406] width 64 height 26
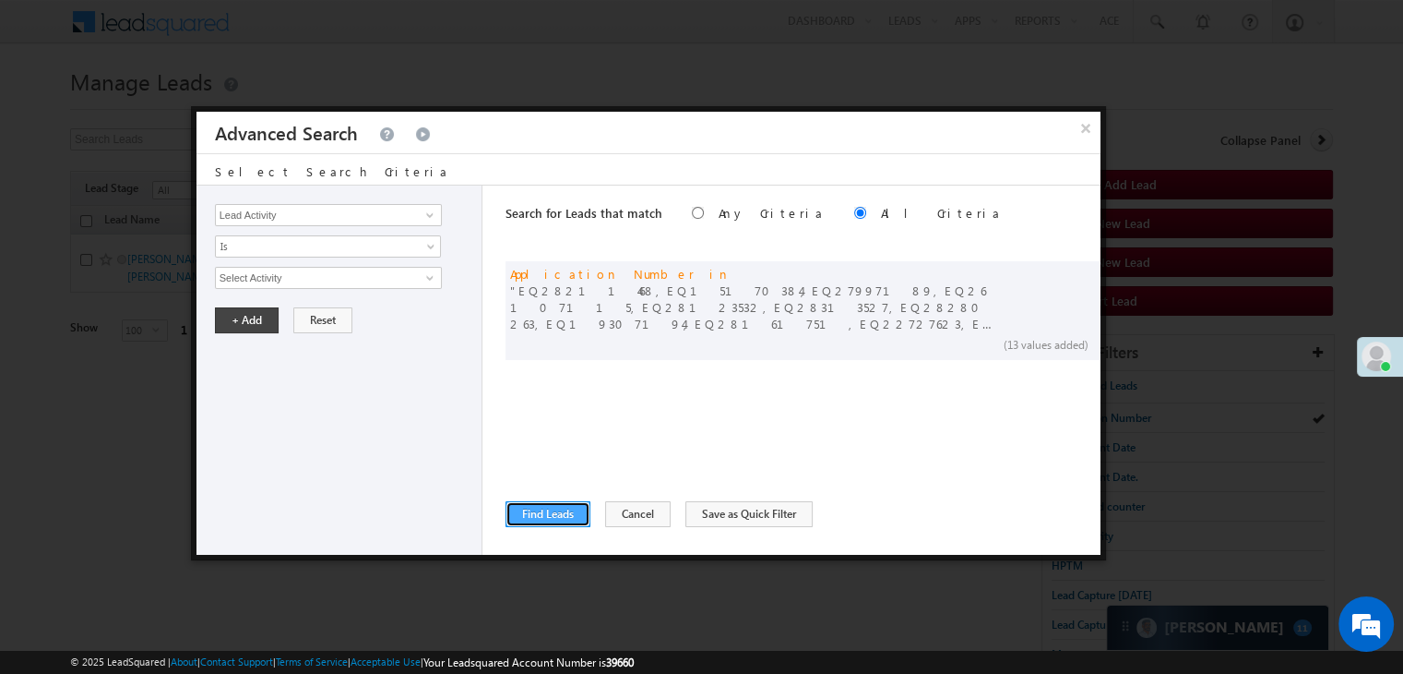
click at [541, 520] on button "Find Leads" at bounding box center [548, 514] width 85 height 26
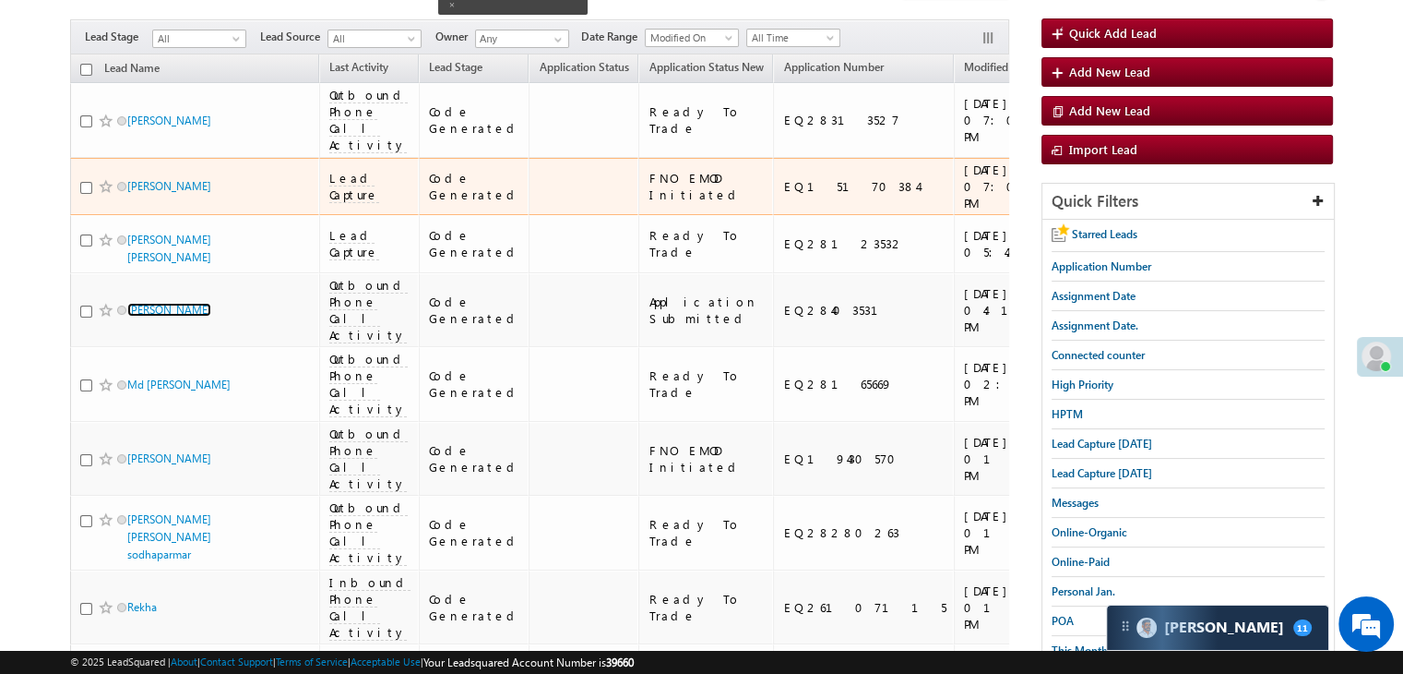
scroll to position [74, 0]
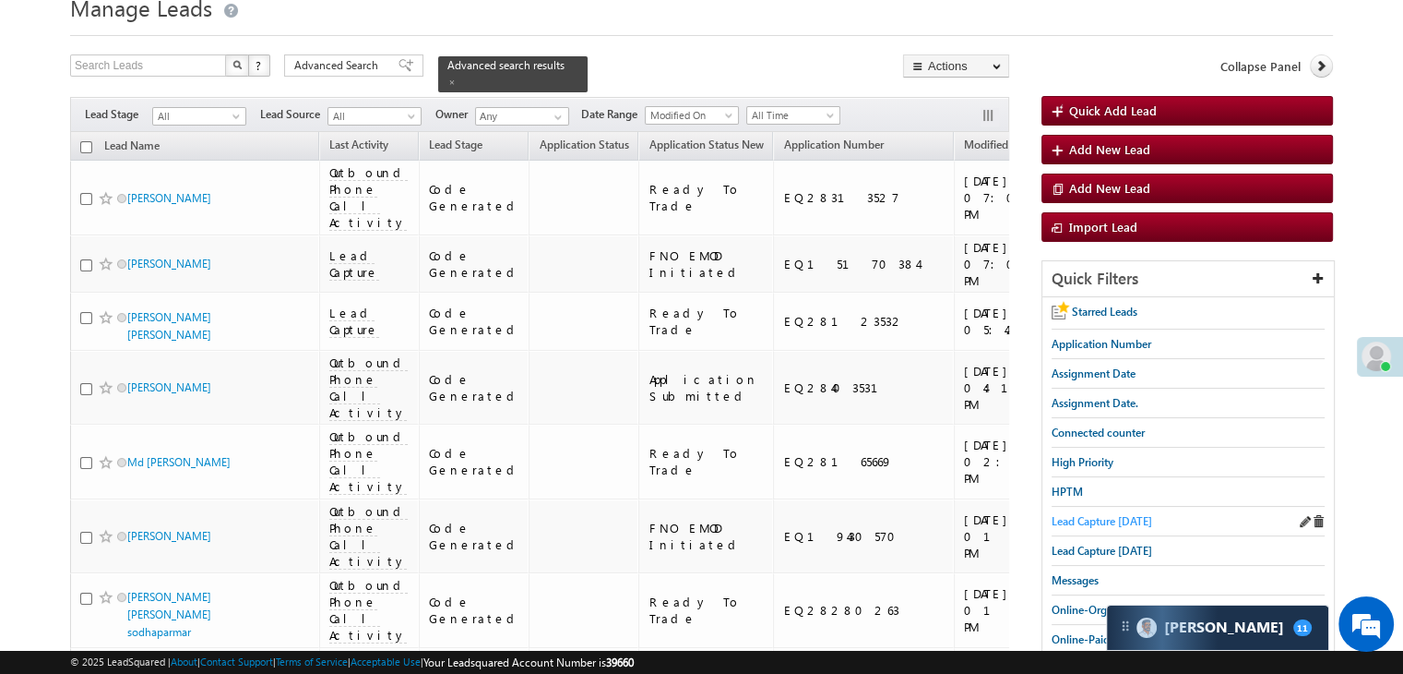
click at [1104, 514] on span "Lead Capture today" at bounding box center [1102, 521] width 101 height 14
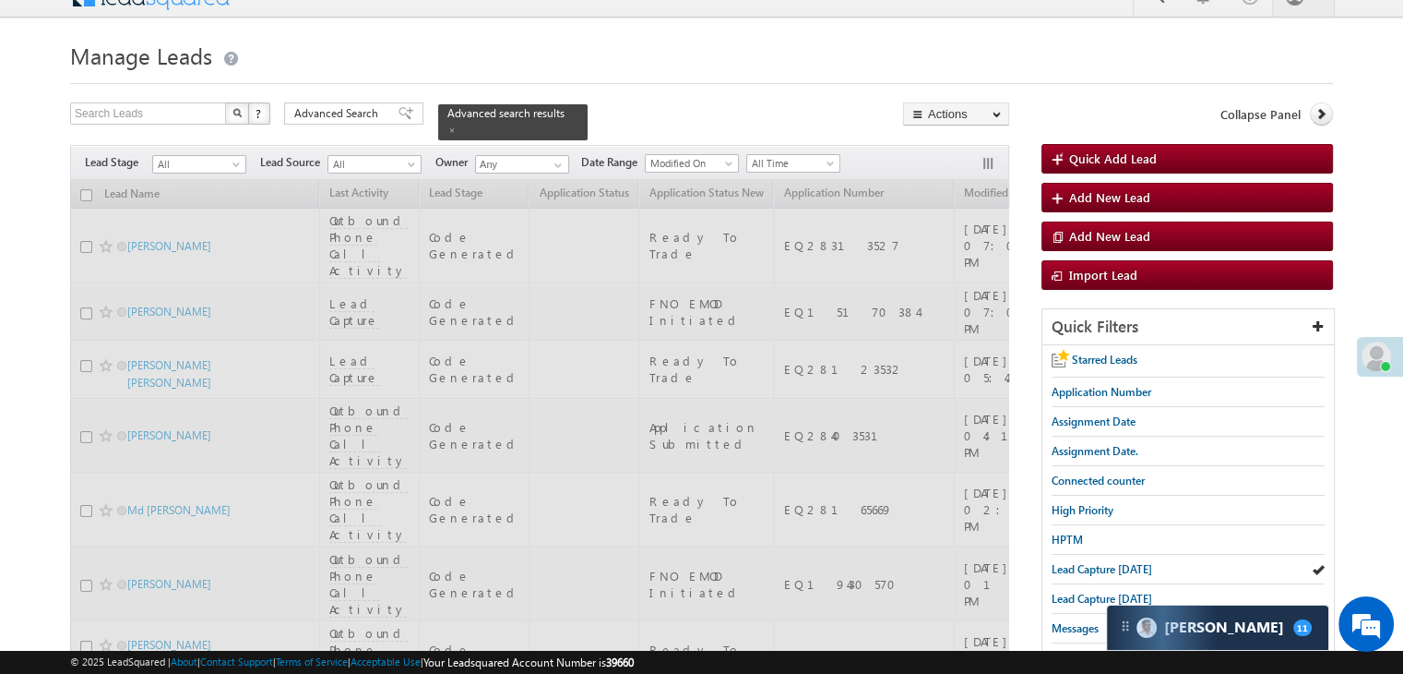
scroll to position [0, 0]
